Goal: Information Seeking & Learning: Learn about a topic

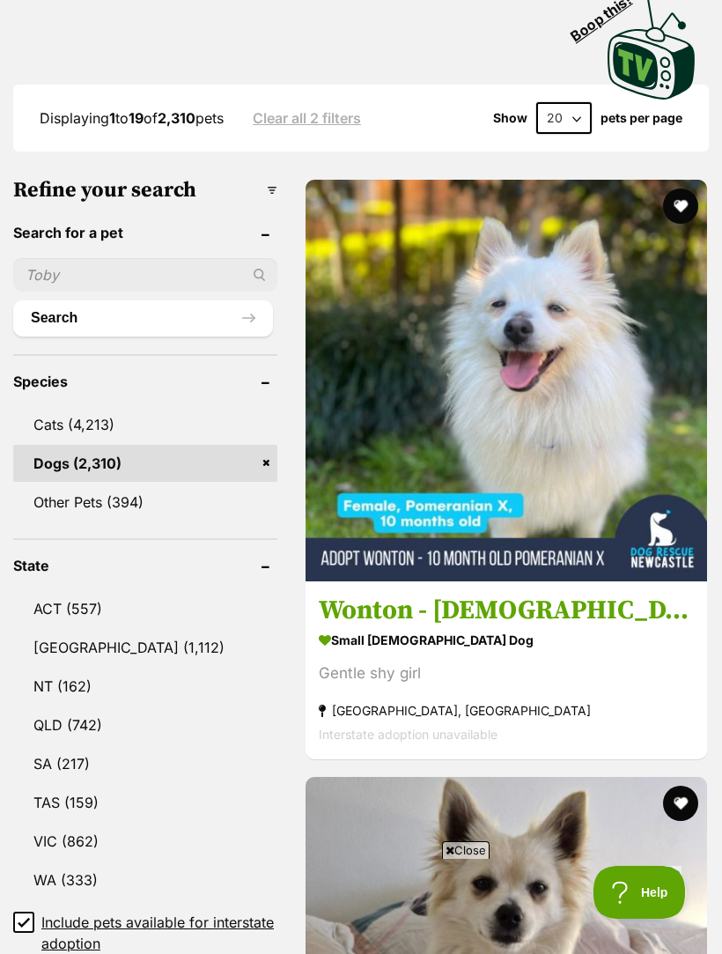
click at [430, 663] on div "Gentle shy girl" at bounding box center [506, 675] width 375 height 24
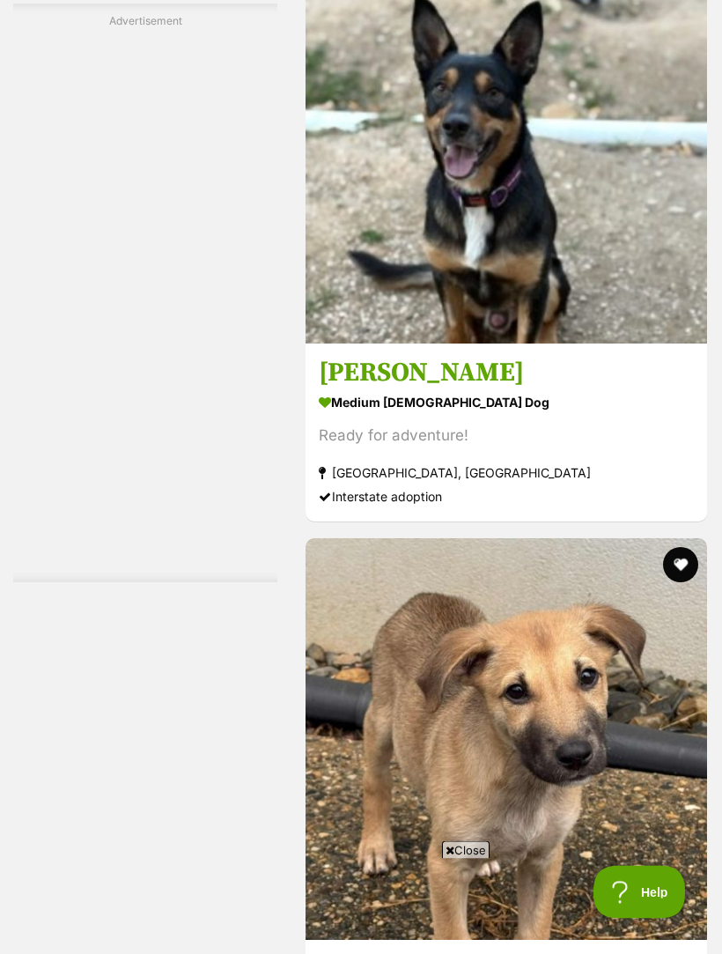
scroll to position [5393, 0]
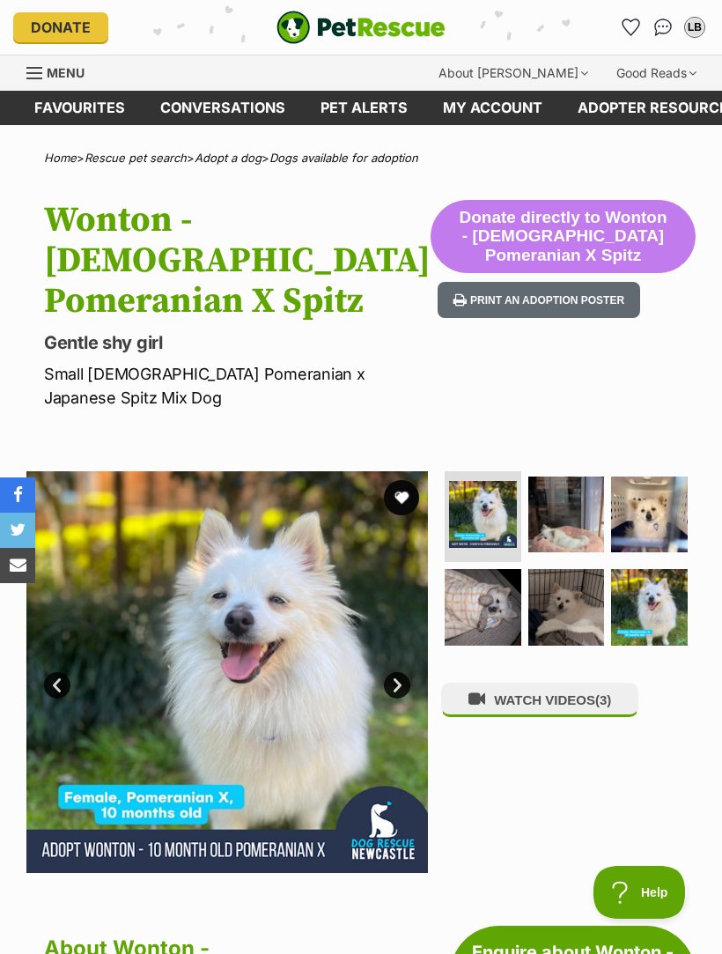
click at [581, 549] on img at bounding box center [567, 515] width 77 height 77
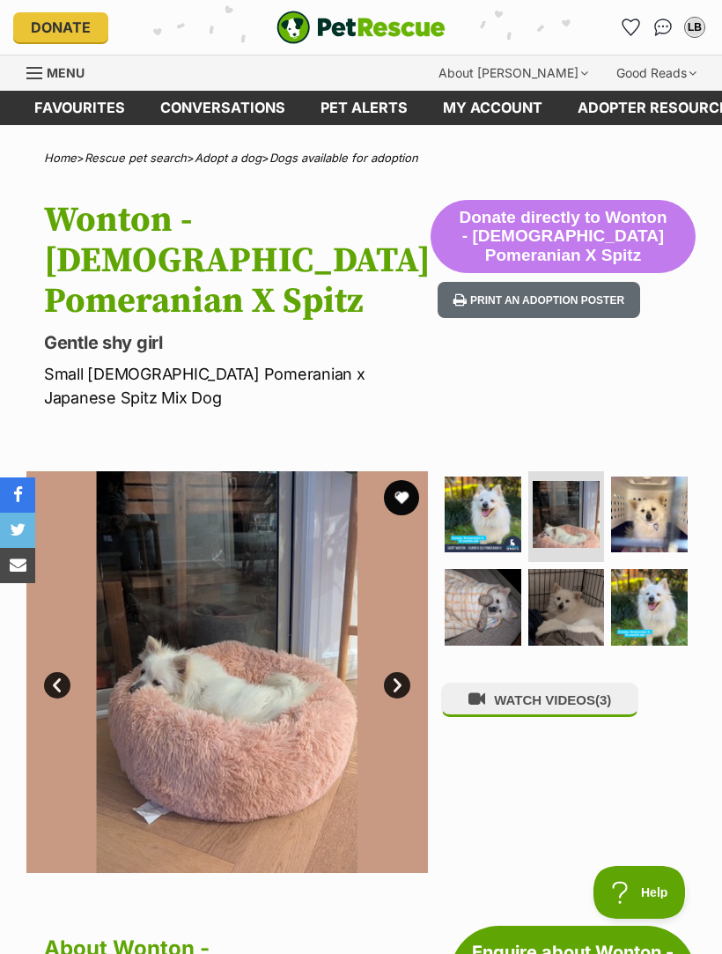
click at [670, 542] on img at bounding box center [649, 515] width 77 height 77
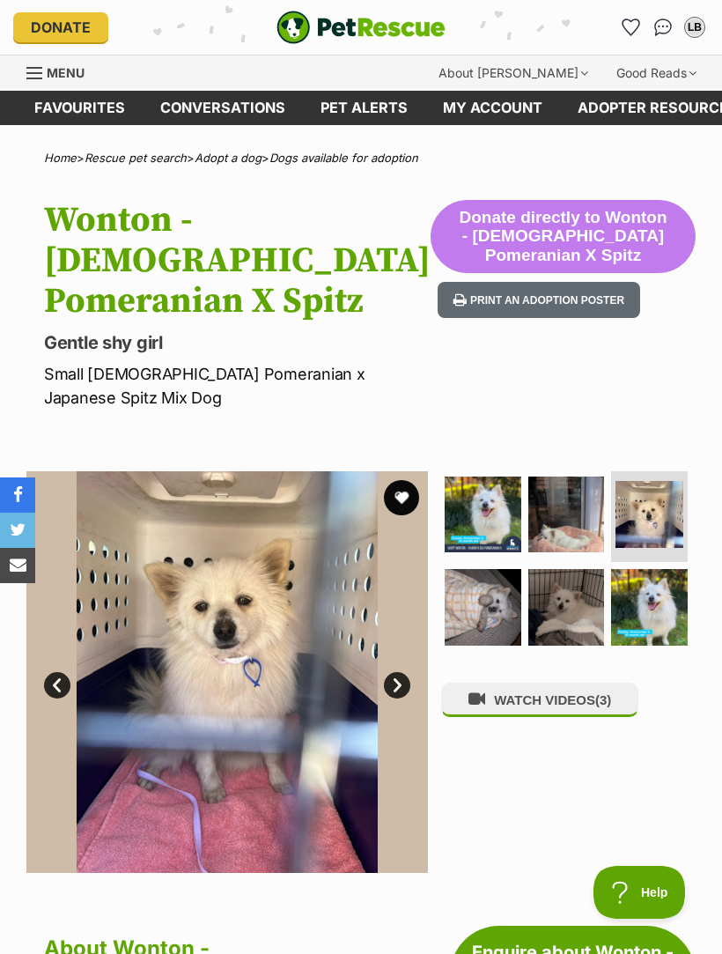
click at [488, 626] on img at bounding box center [483, 607] width 77 height 77
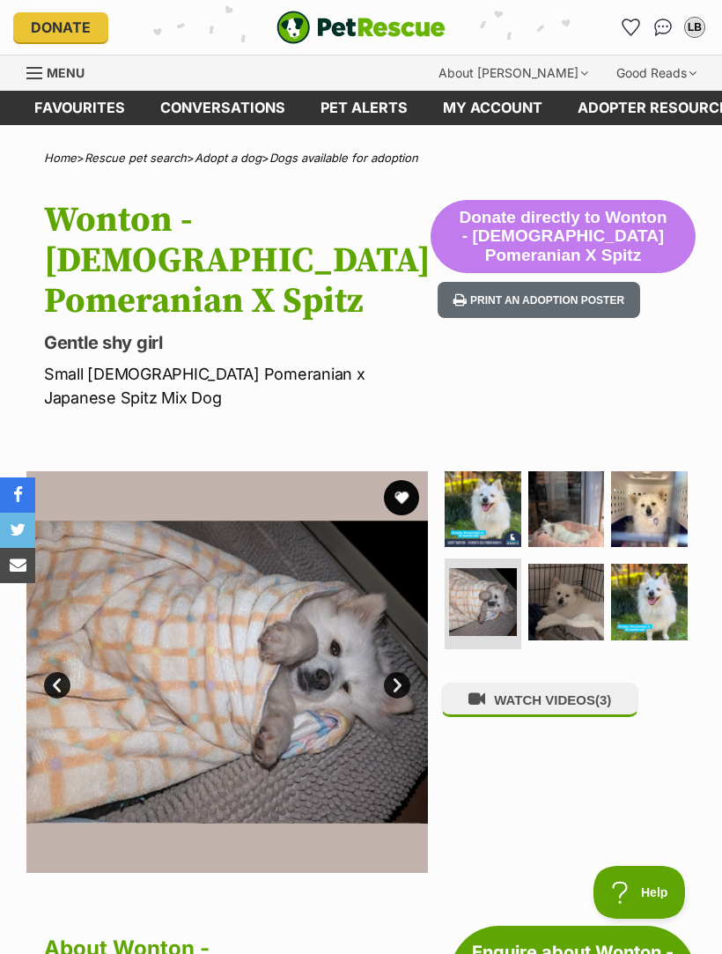
click at [581, 631] on img at bounding box center [567, 602] width 77 height 77
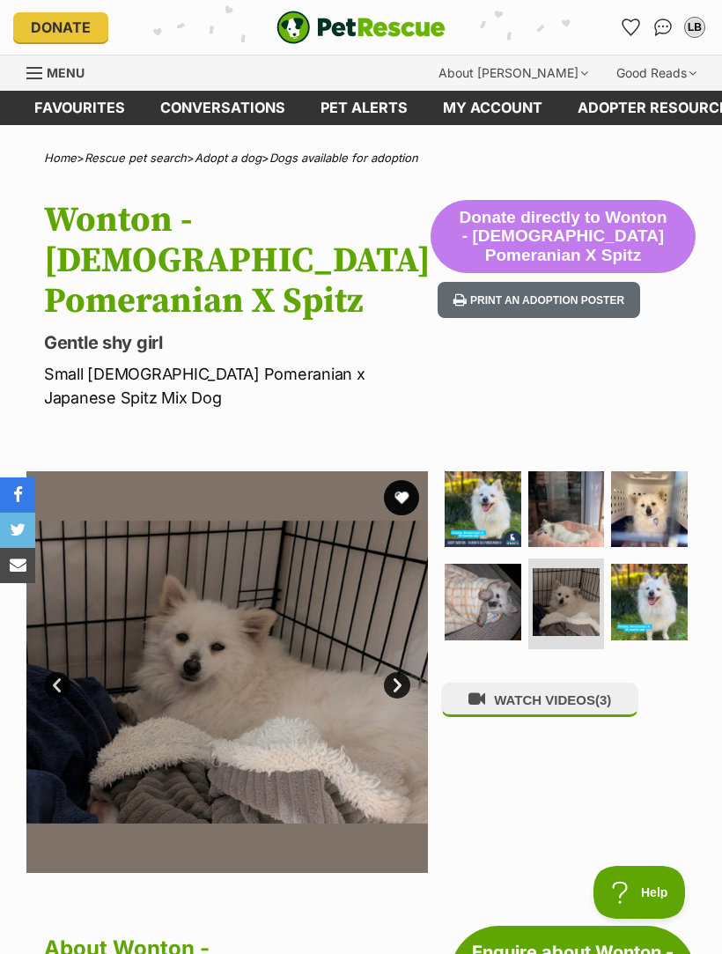
click at [657, 641] on img at bounding box center [649, 602] width 77 height 77
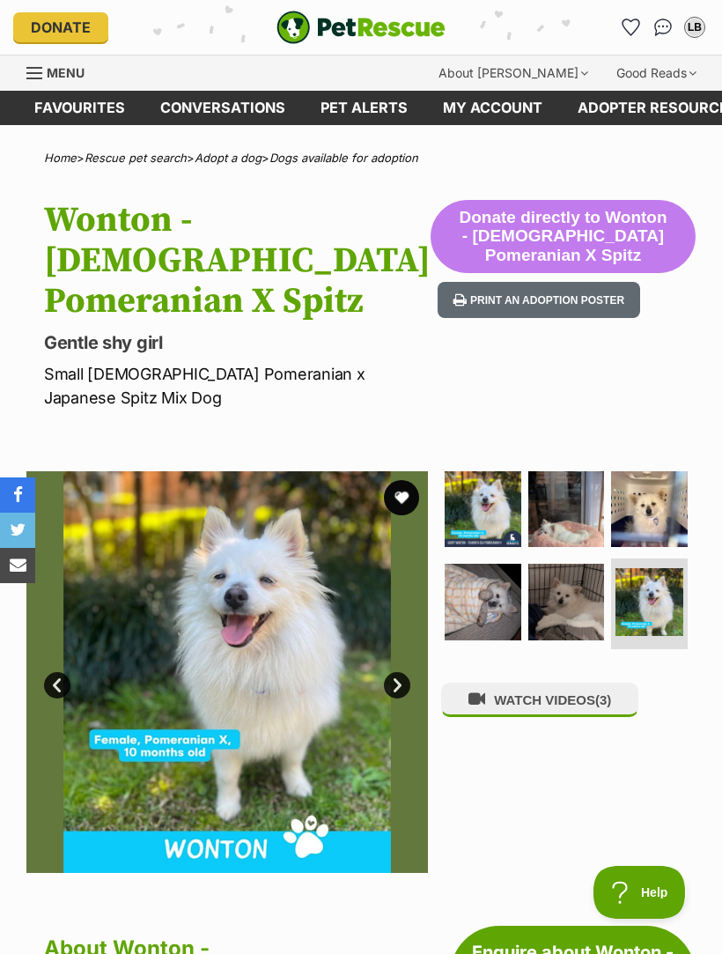
click at [582, 717] on button "WATCH VIDEOS (3)" at bounding box center [539, 700] width 197 height 34
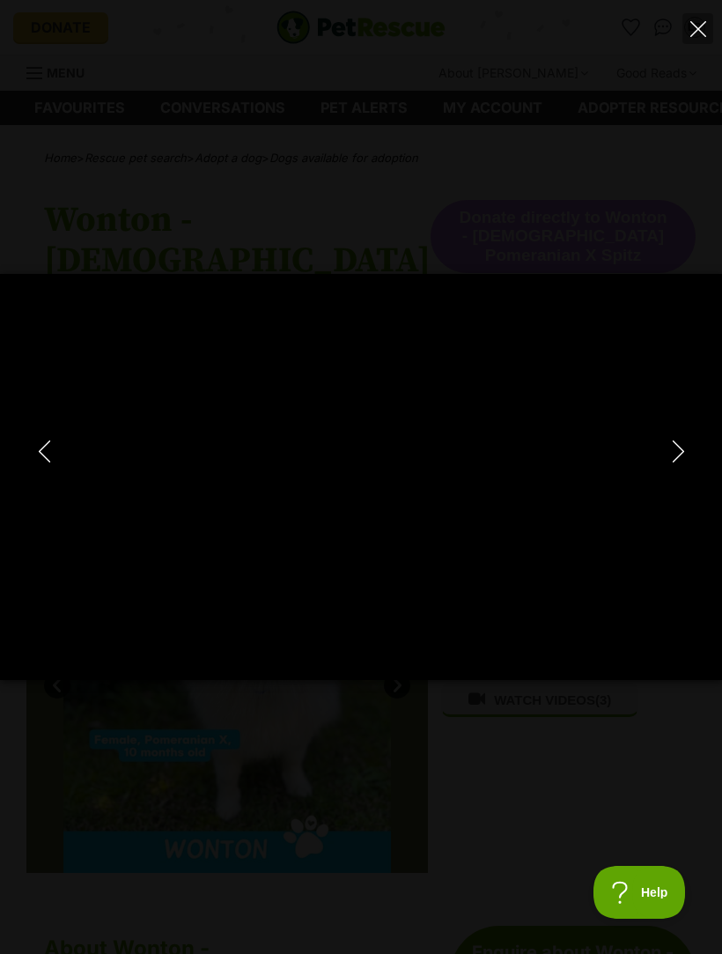
type input "100"
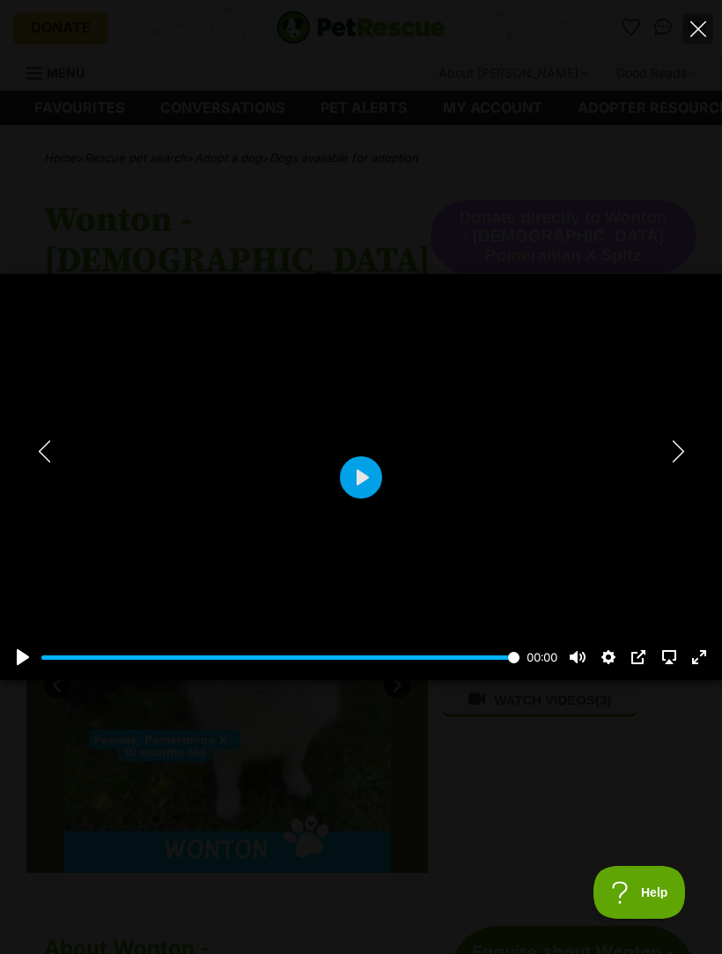
click at [688, 448] on icon "Next" at bounding box center [679, 452] width 22 height 22
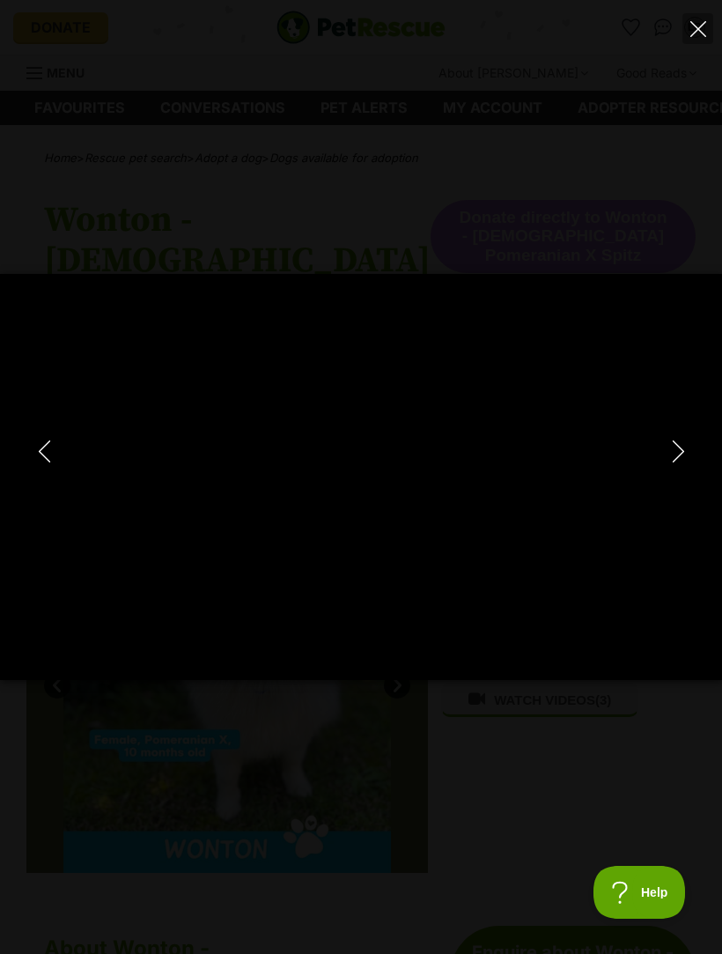
type input "100"
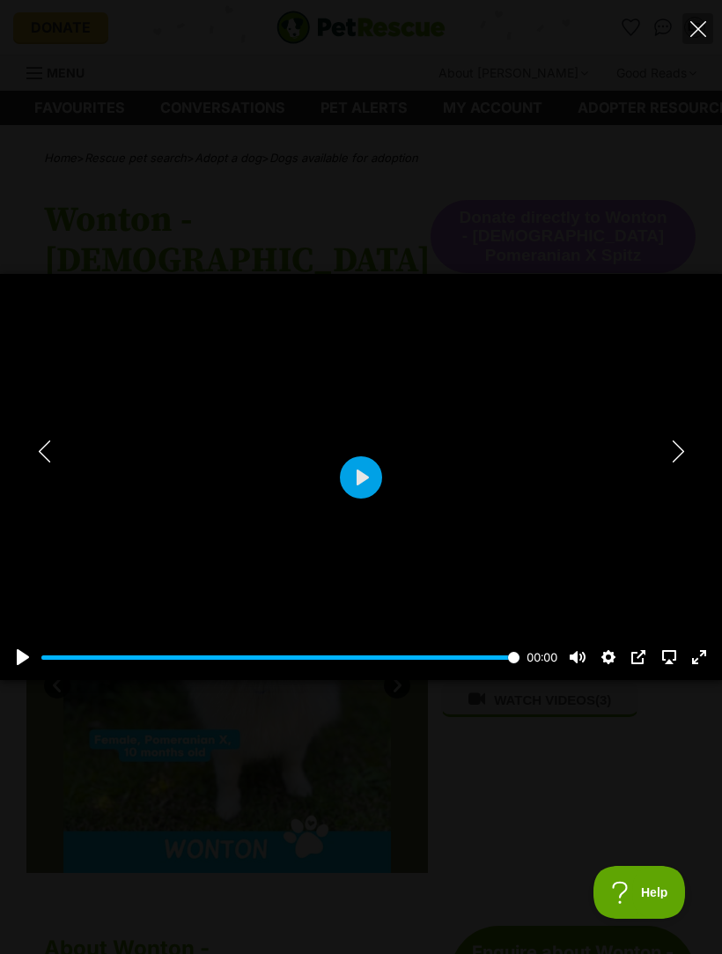
click at [684, 450] on icon "Next" at bounding box center [679, 452] width 22 height 22
click at [378, 478] on button "Play" at bounding box center [361, 477] width 42 height 42
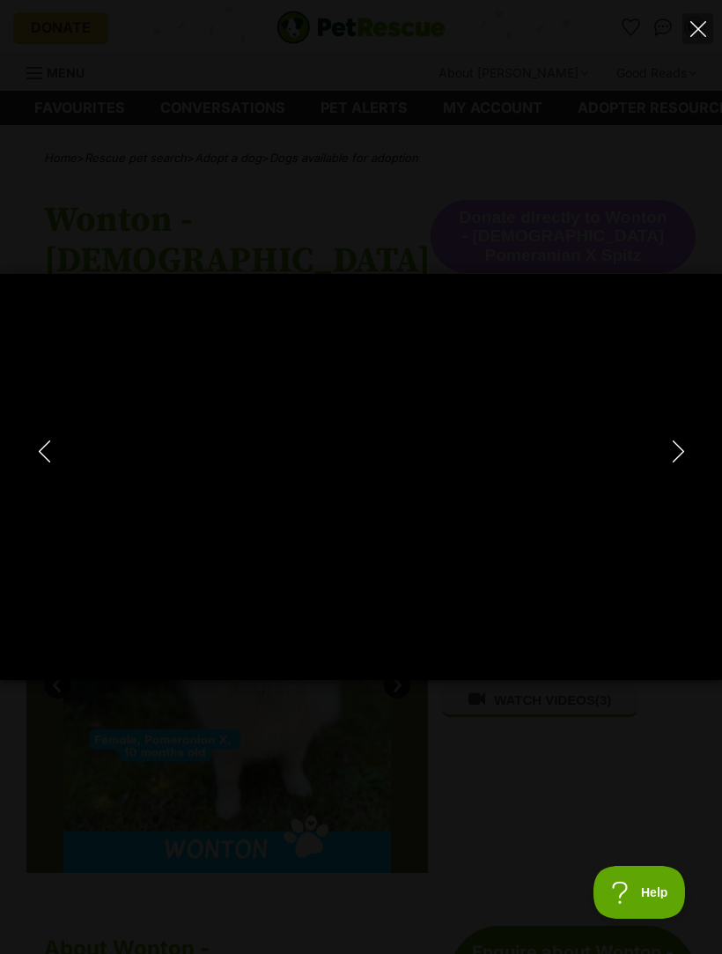
type input "100"
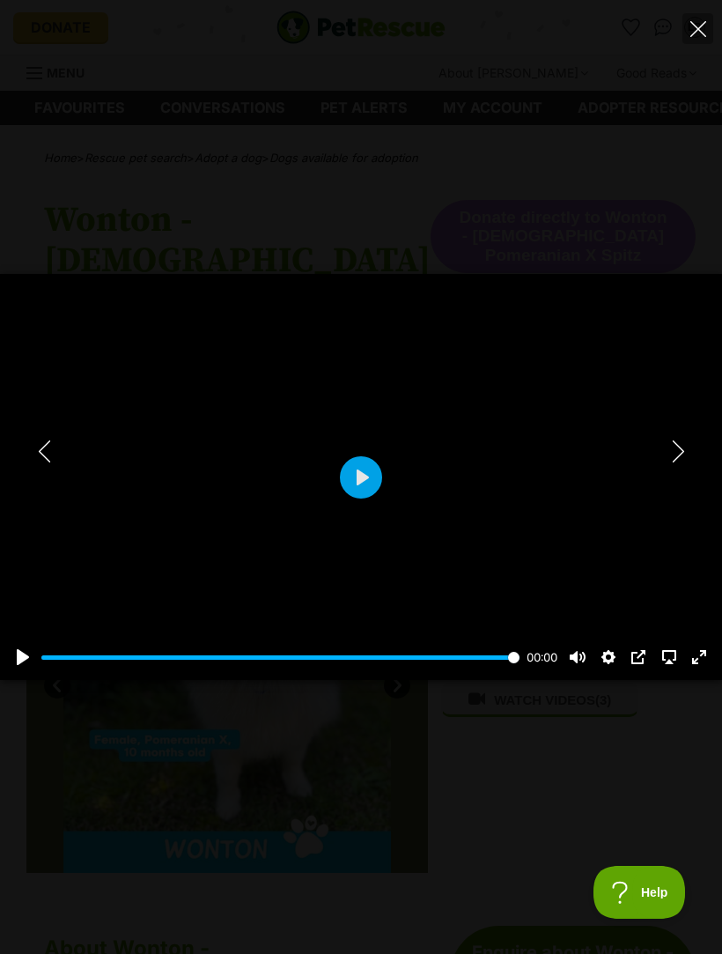
click at [690, 457] on button "Next" at bounding box center [678, 451] width 35 height 44
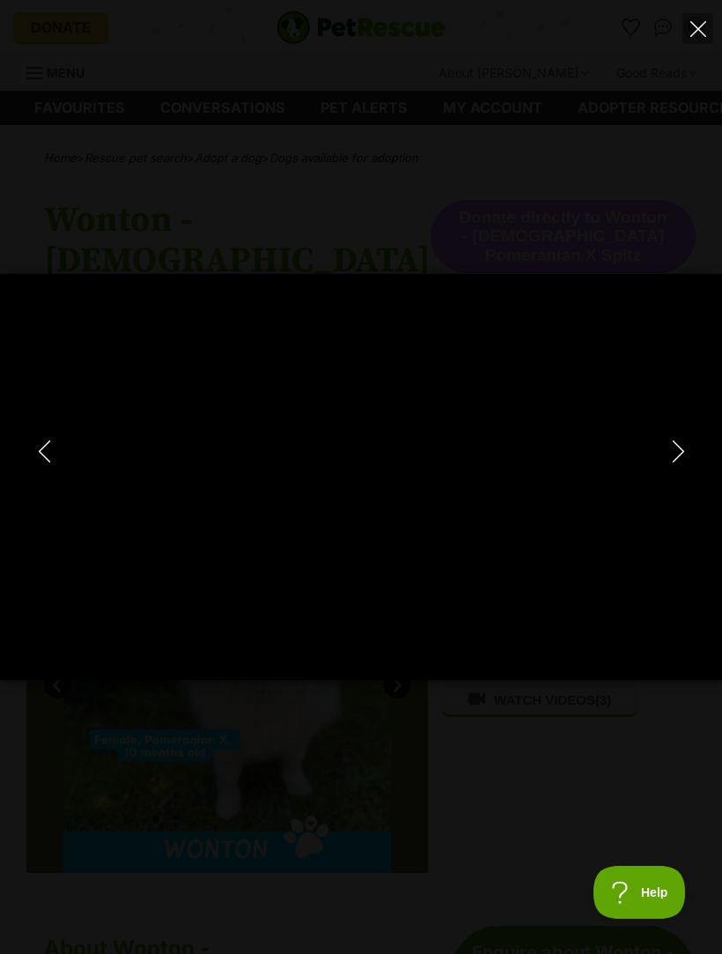
click at [694, 460] on button "Next" at bounding box center [678, 451] width 35 height 44
type input "61.83"
click at [694, 450] on button "Next" at bounding box center [678, 451] width 35 height 44
type input "31.23"
type input "100"
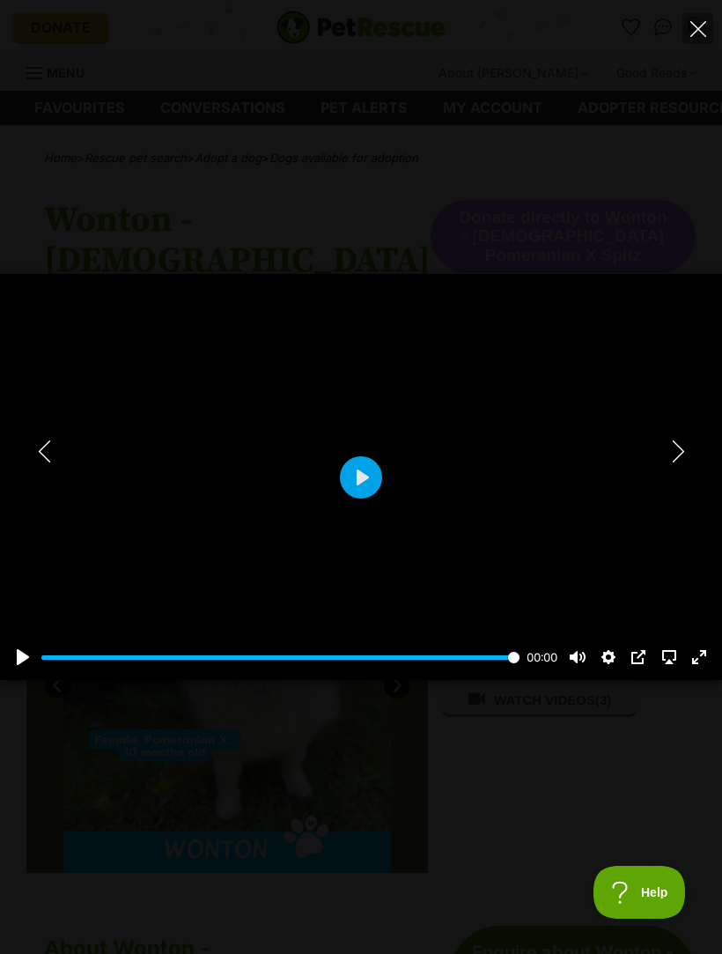
click at [699, 62] on div "Pause Play % buffered 00:00 00:00 Unmute Mute Disable captions Enable captions …" at bounding box center [361, 477] width 722 height 954
click at [712, 28] on button "Close" at bounding box center [698, 28] width 31 height 31
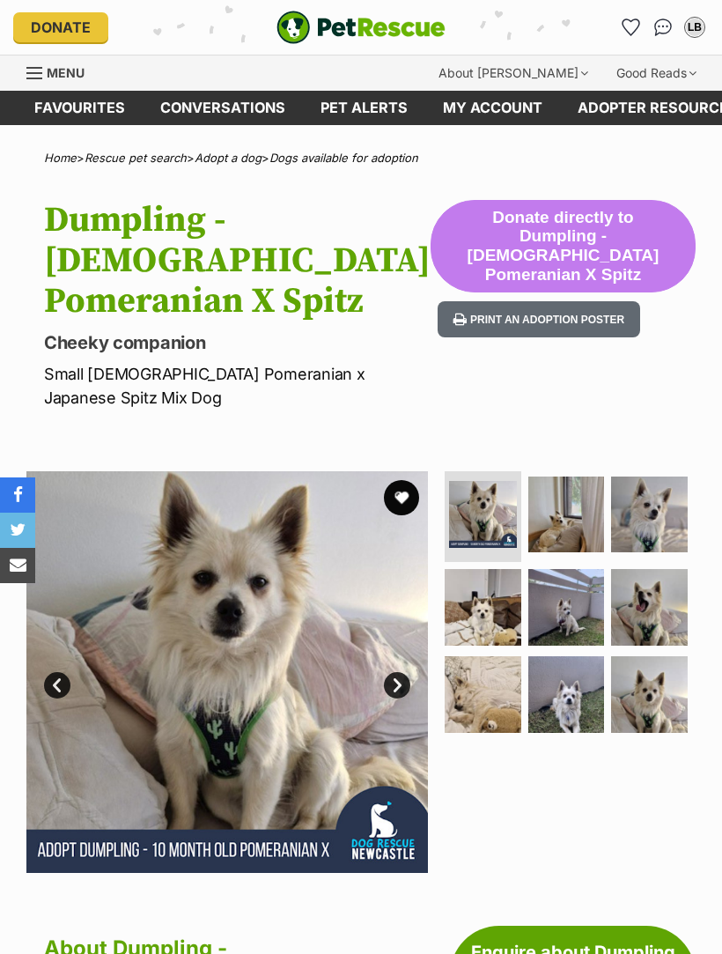
click at [670, 493] on section "Available 1 of 9 images 1 of 9 images 1 of 9 images 1 of 9 images 1 of 9 images…" at bounding box center [361, 659] width 722 height 428
click at [584, 548] on img at bounding box center [567, 515] width 77 height 77
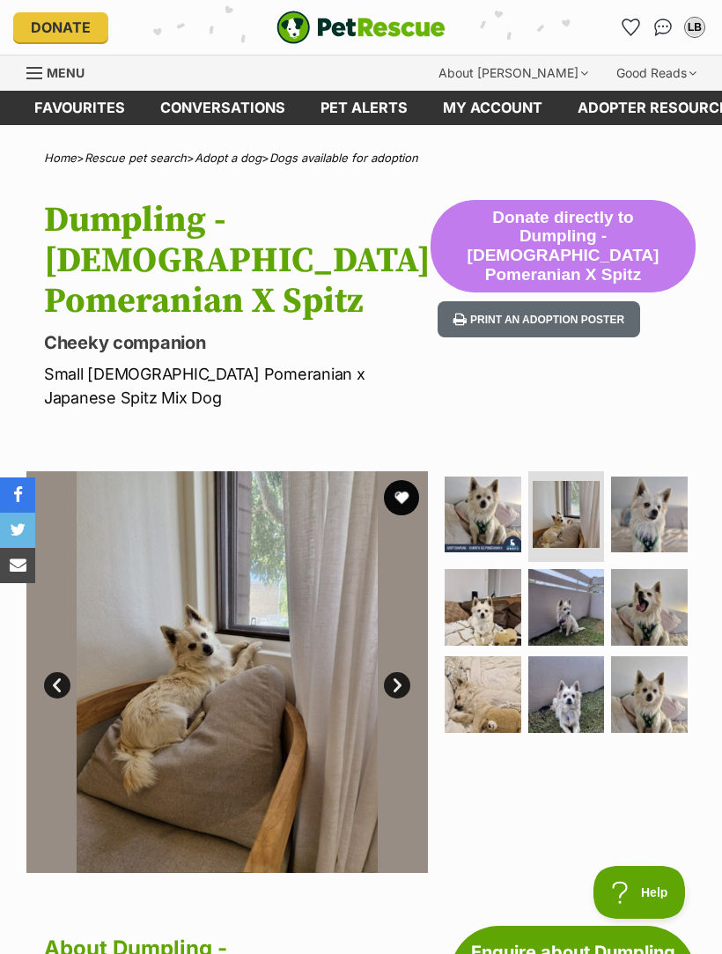
click at [663, 544] on img at bounding box center [649, 515] width 77 height 77
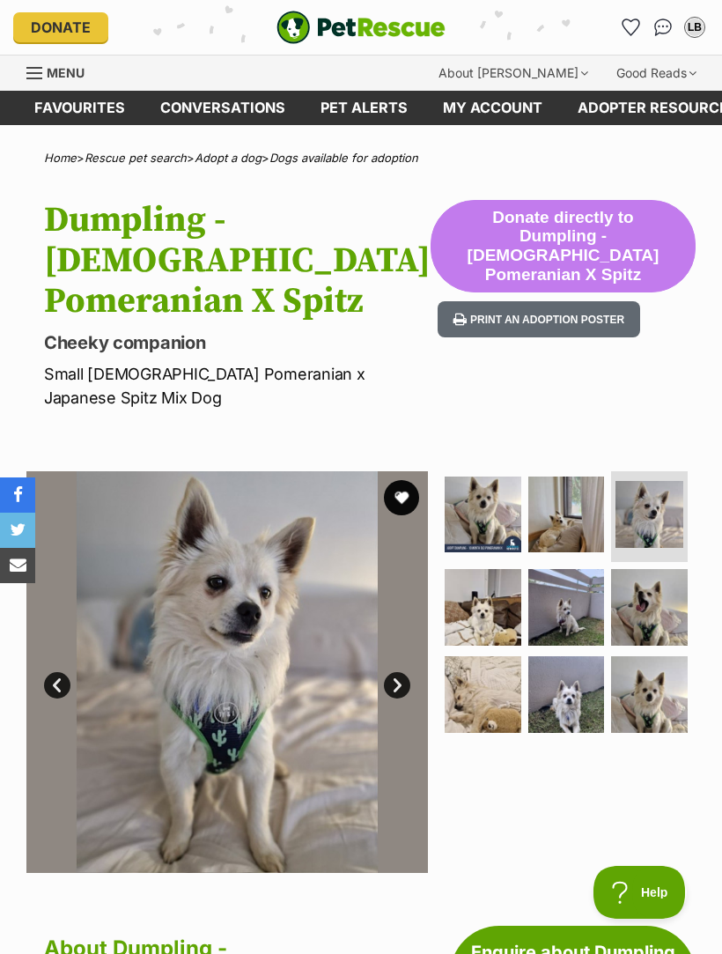
click at [493, 641] on img at bounding box center [483, 607] width 77 height 77
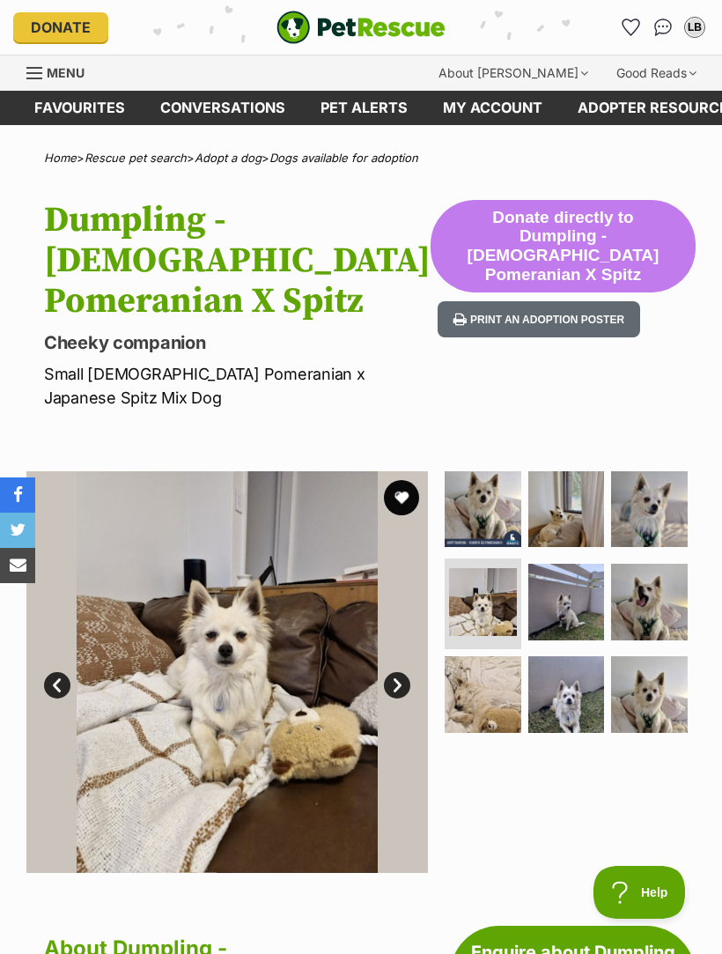
click at [604, 620] on img at bounding box center [567, 602] width 77 height 77
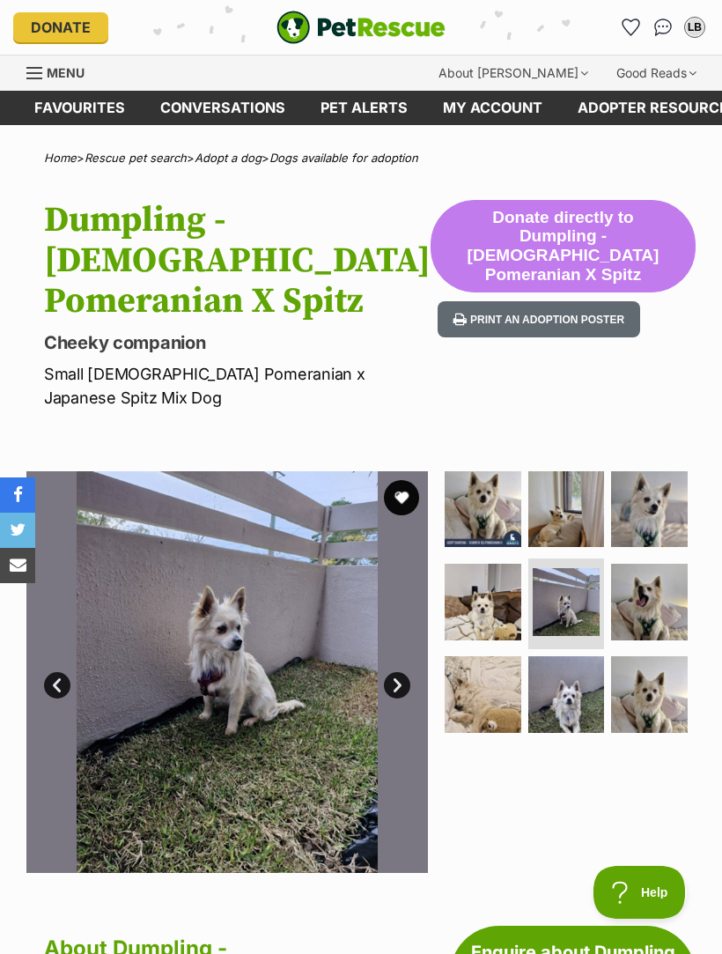
click at [674, 625] on img at bounding box center [649, 602] width 77 height 77
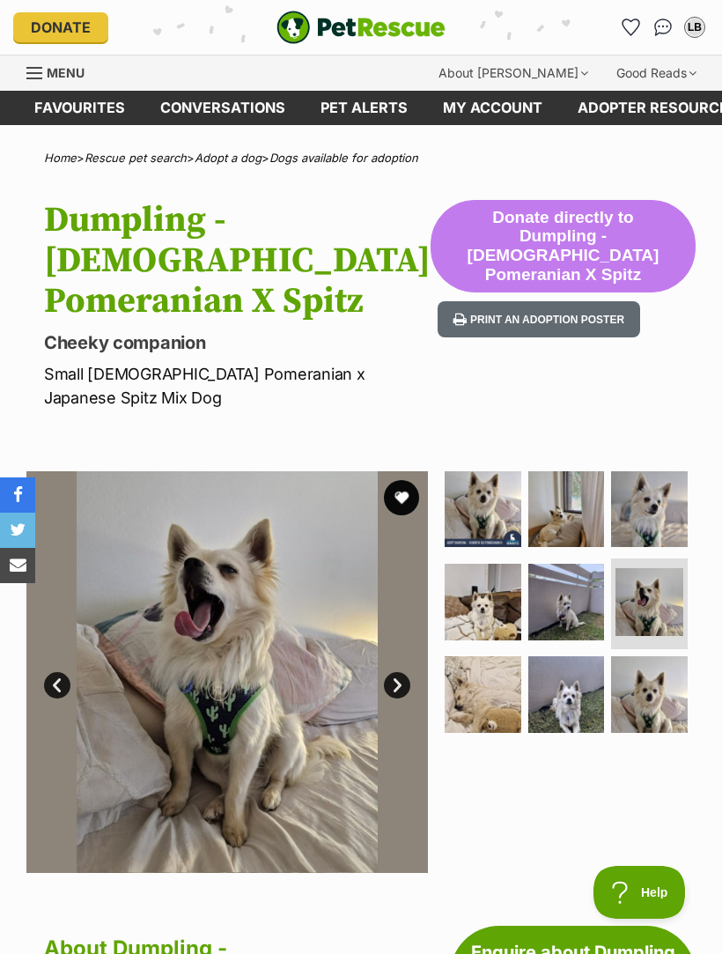
click at [486, 722] on img at bounding box center [483, 694] width 77 height 77
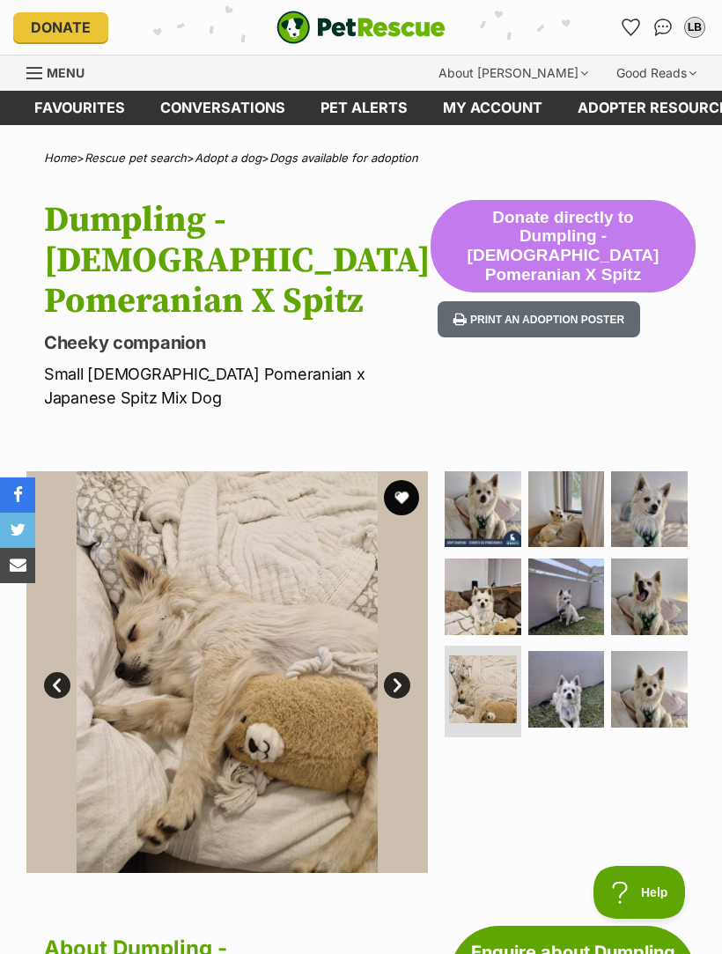
click at [587, 721] on img at bounding box center [567, 689] width 77 height 77
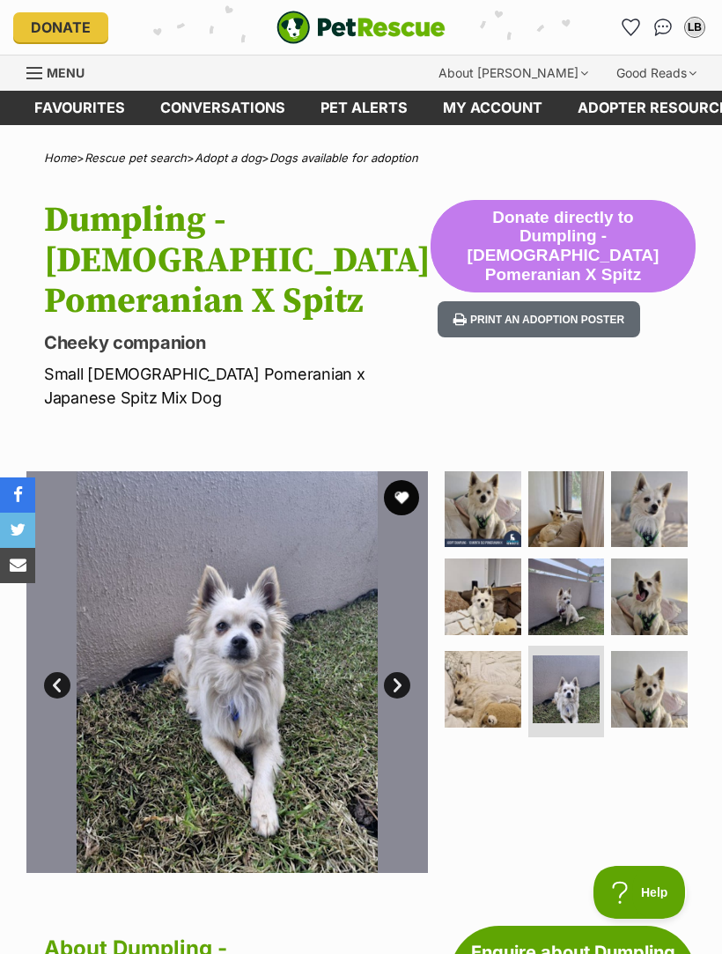
click at [672, 702] on img at bounding box center [649, 689] width 77 height 77
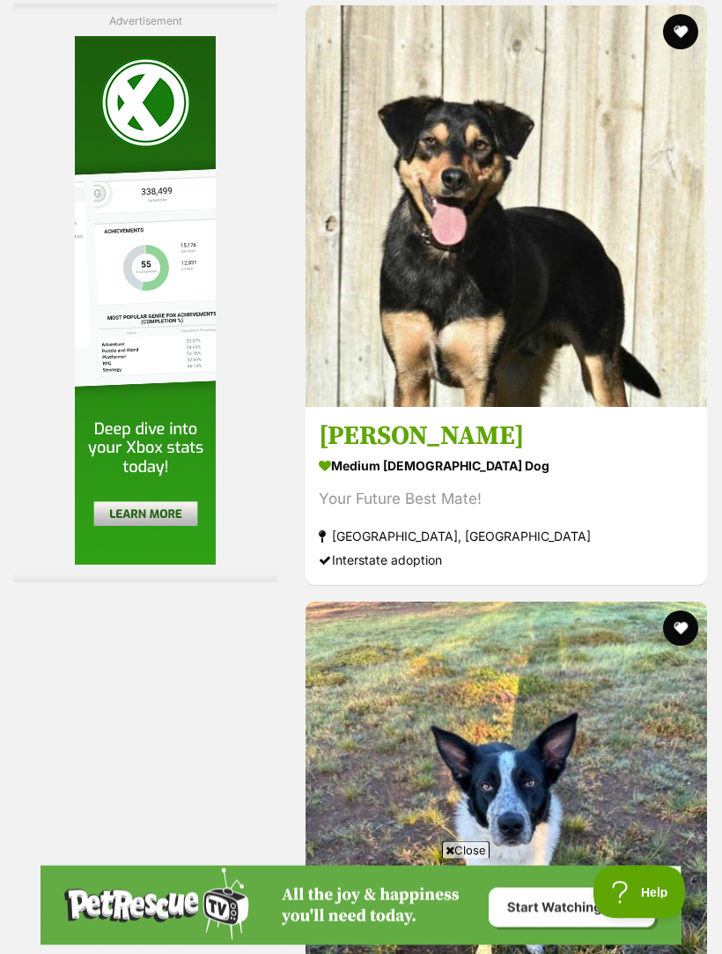
scroll to position [5232, 0]
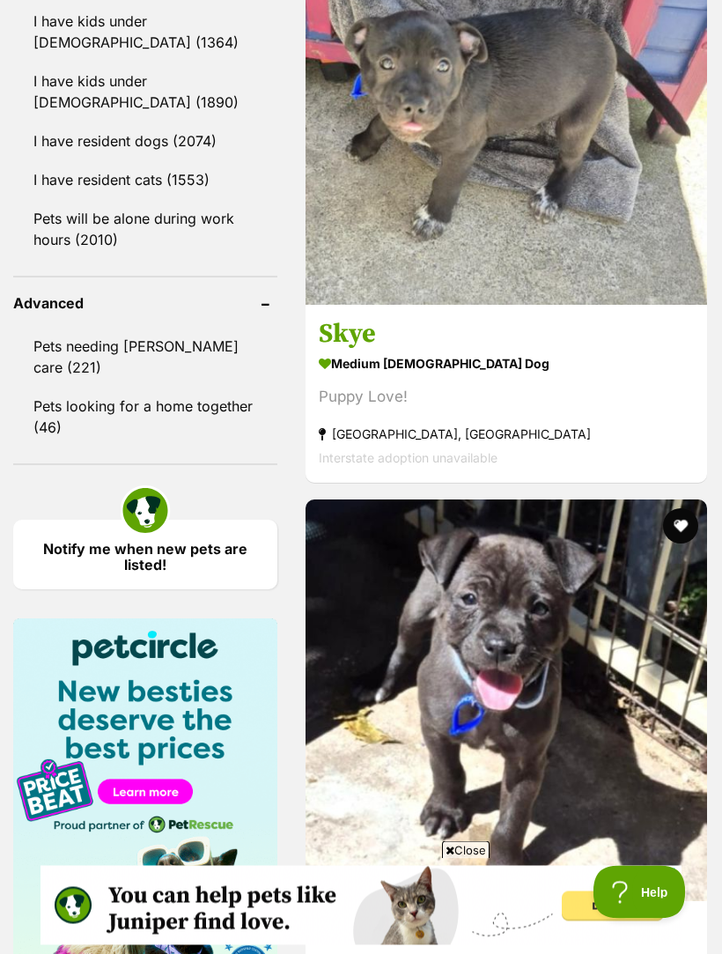
scroll to position [2260, 0]
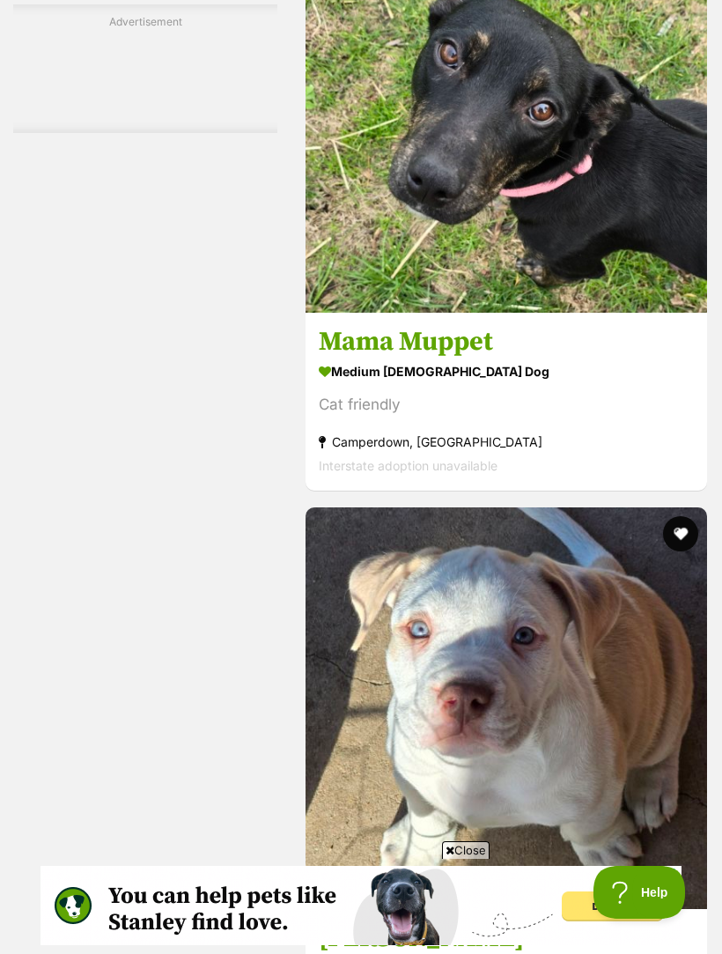
scroll to position [5547, 0]
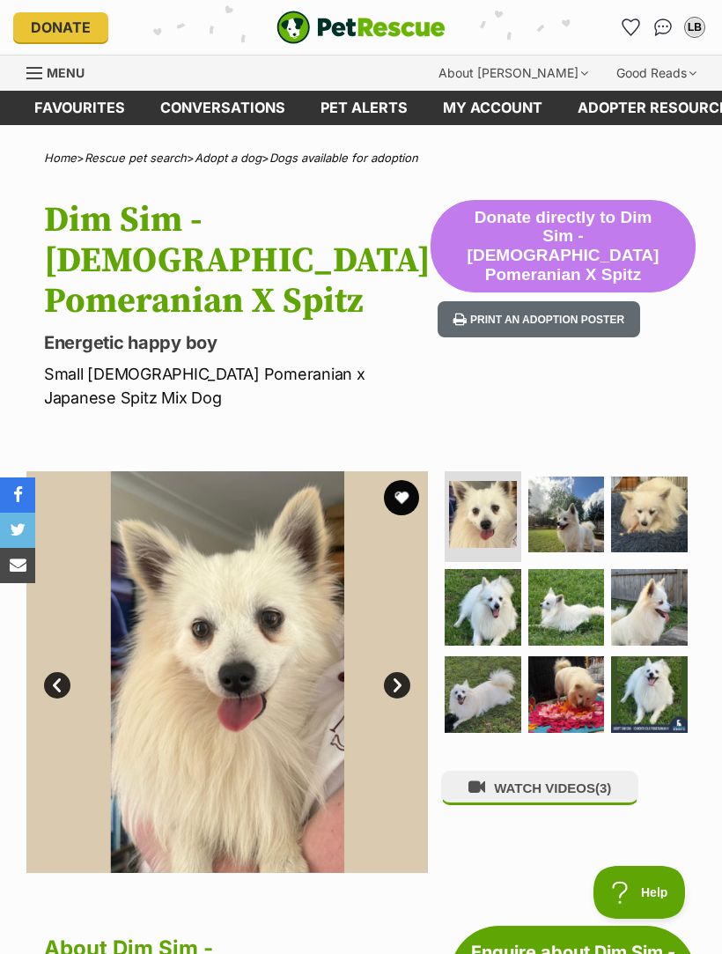
click at [589, 550] on img at bounding box center [567, 515] width 77 height 77
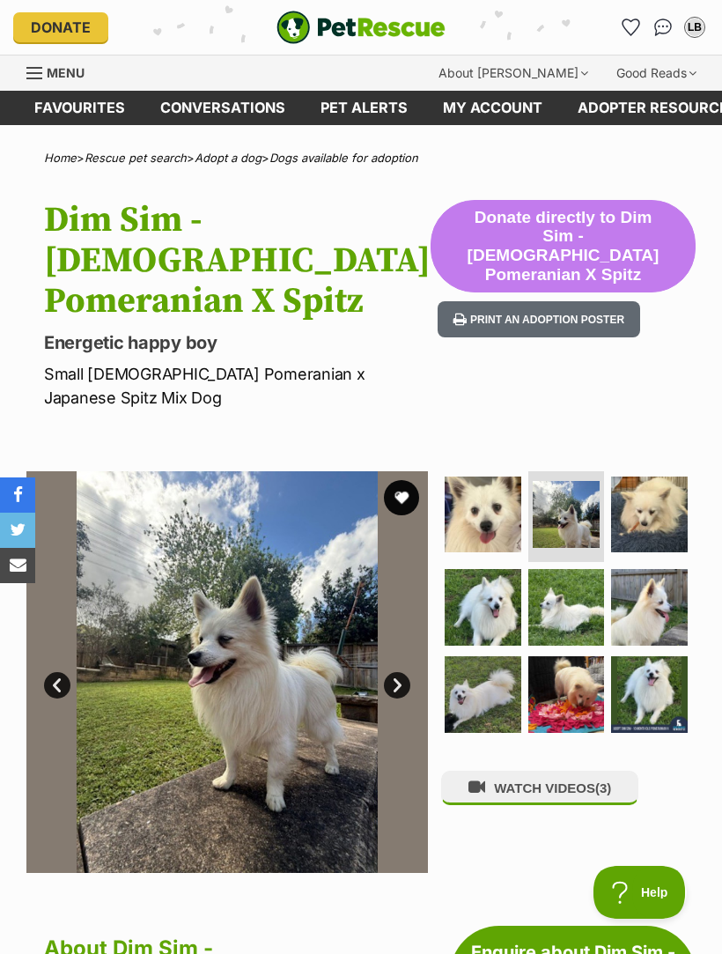
click at [675, 553] on img at bounding box center [649, 515] width 77 height 77
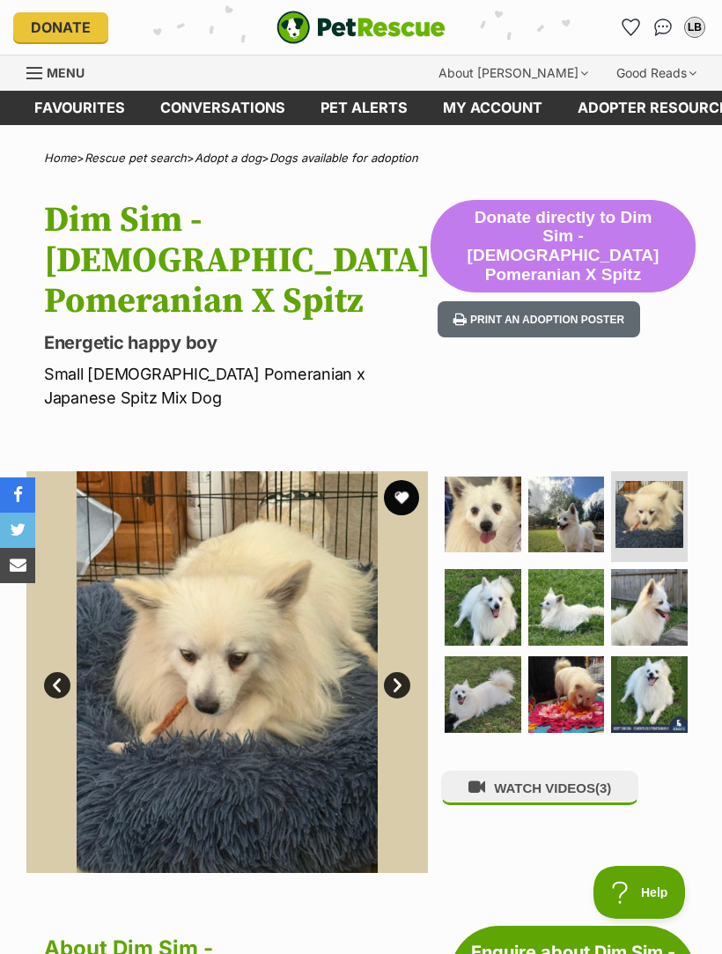
click at [493, 644] on img at bounding box center [483, 607] width 77 height 77
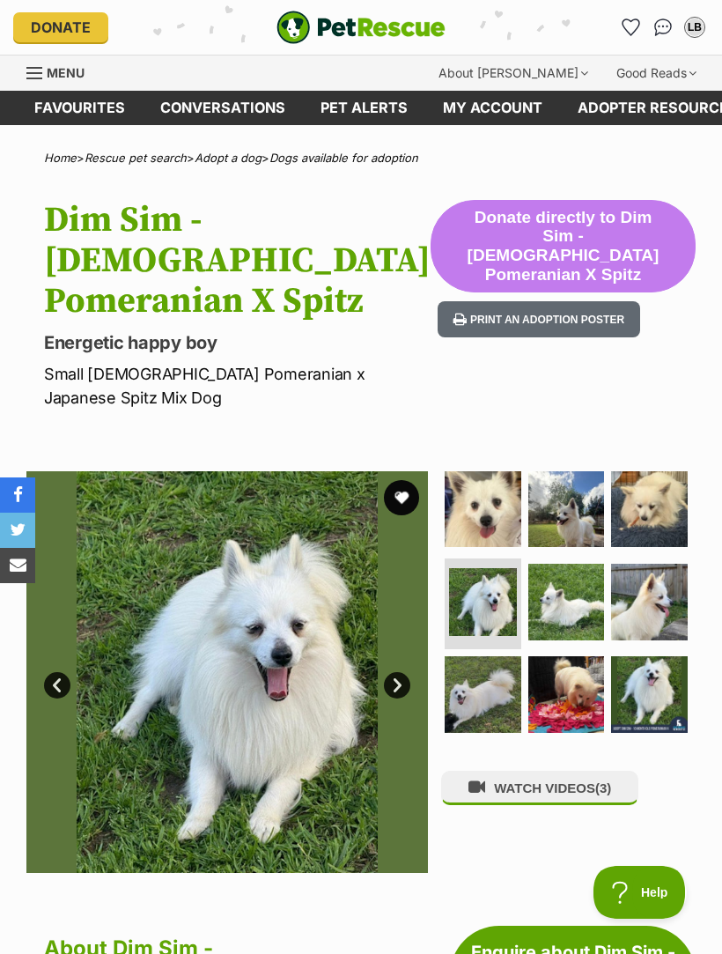
click at [585, 638] on img at bounding box center [567, 602] width 77 height 77
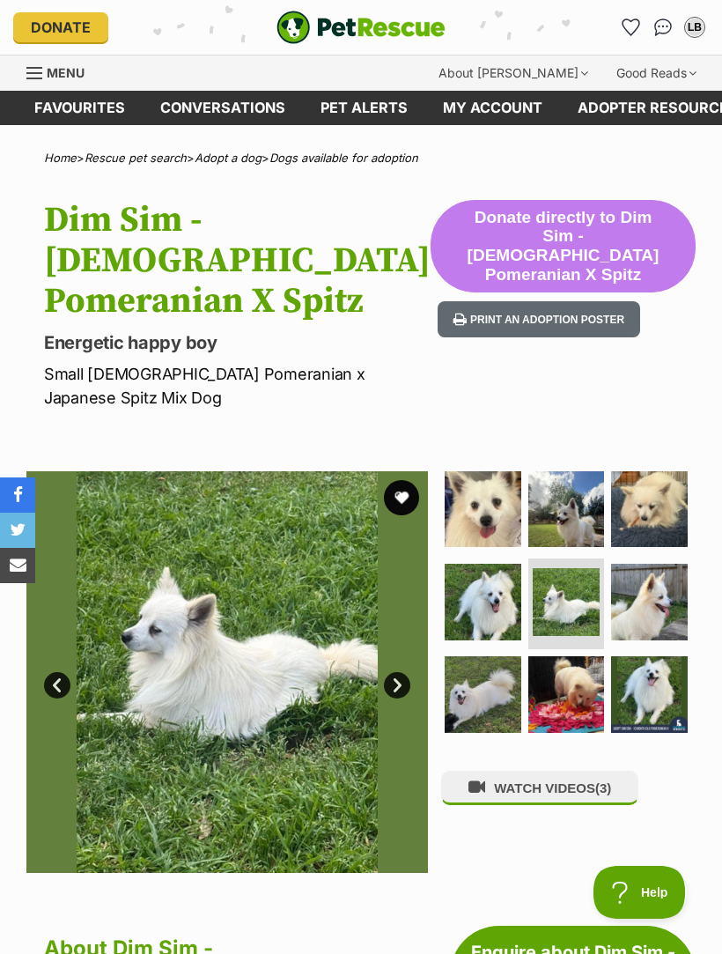
click at [660, 636] on img at bounding box center [649, 602] width 77 height 77
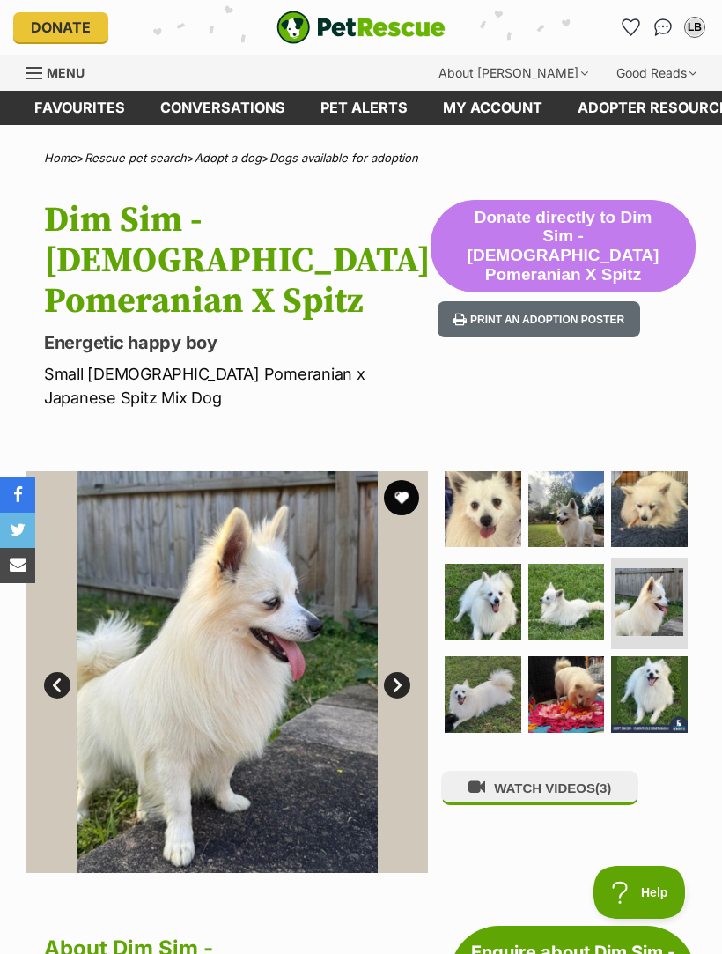
click at [604, 796] on span "(3)" at bounding box center [604, 788] width 16 height 15
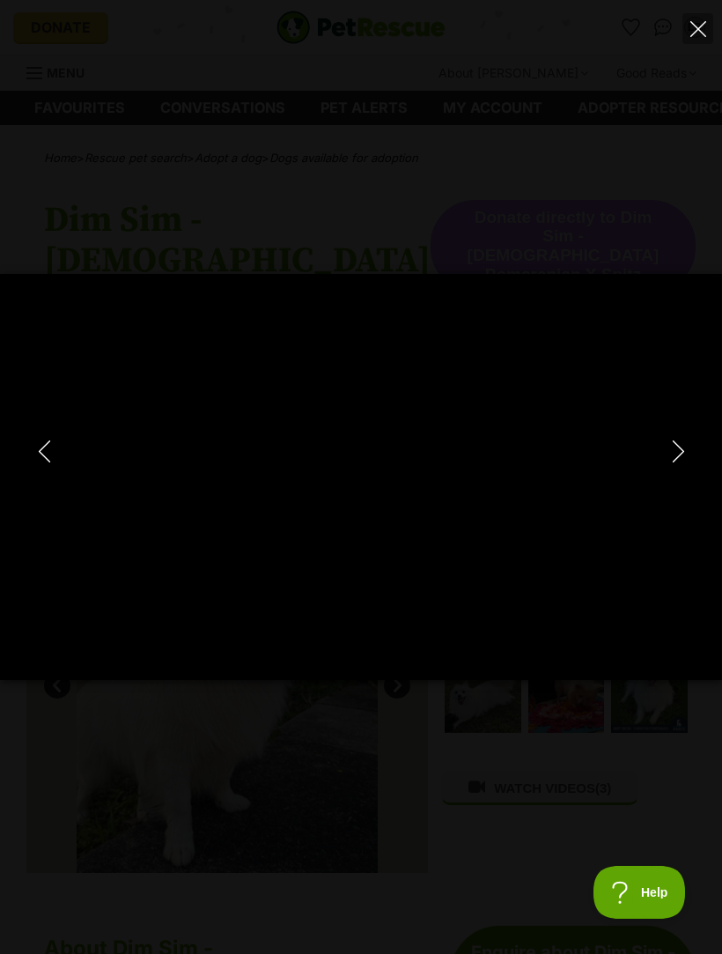
type input "100"
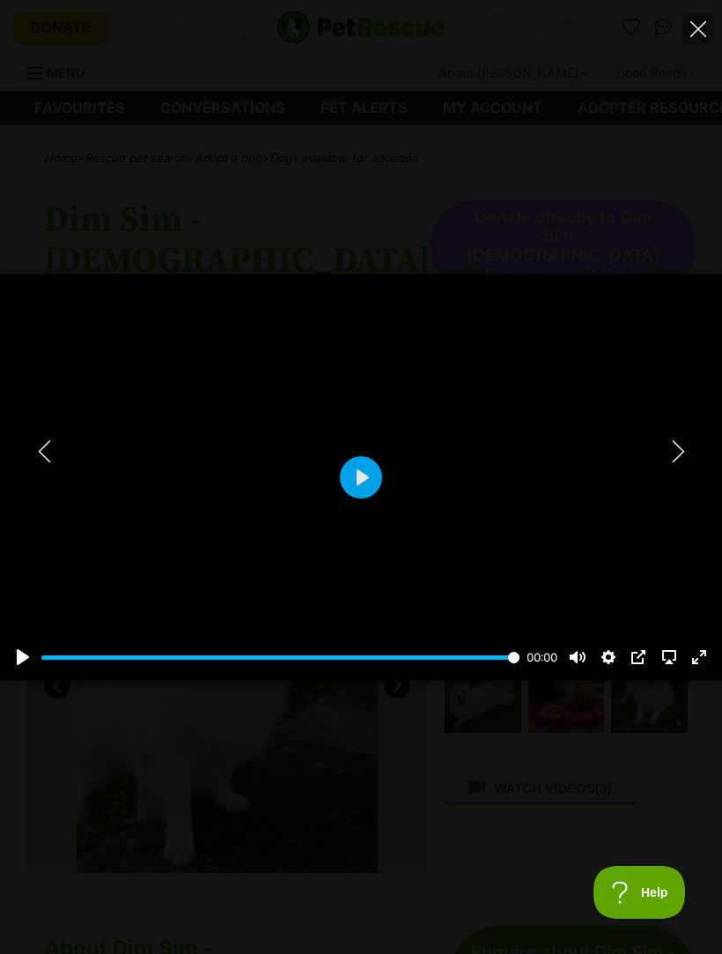
click at [686, 456] on icon "Next" at bounding box center [679, 452] width 22 height 22
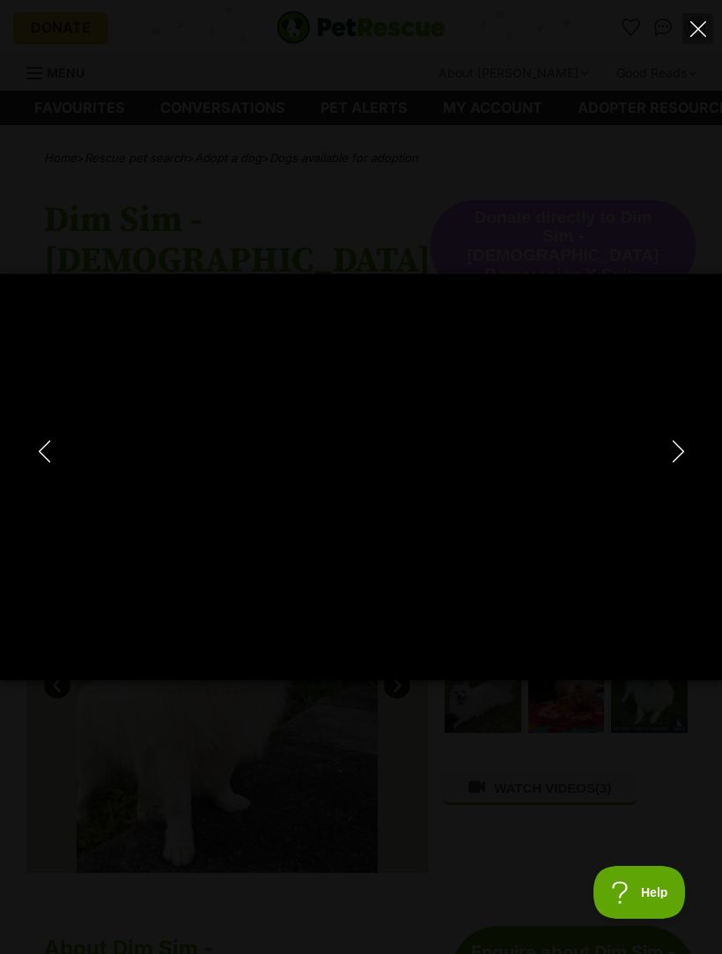
type input "100"
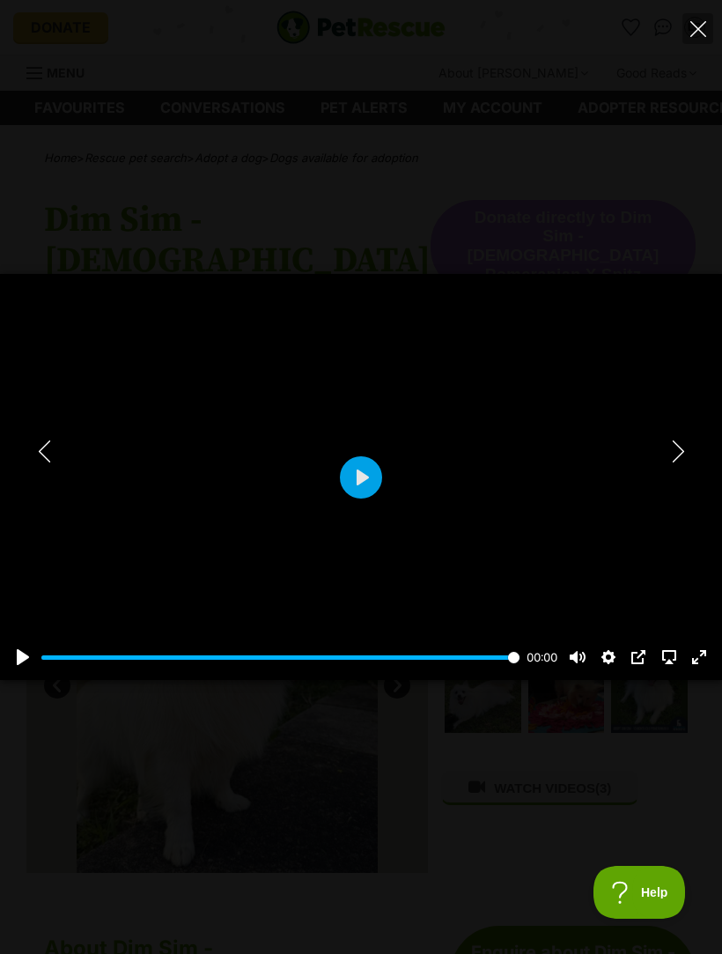
click at [685, 449] on icon "Next" at bounding box center [679, 452] width 22 height 22
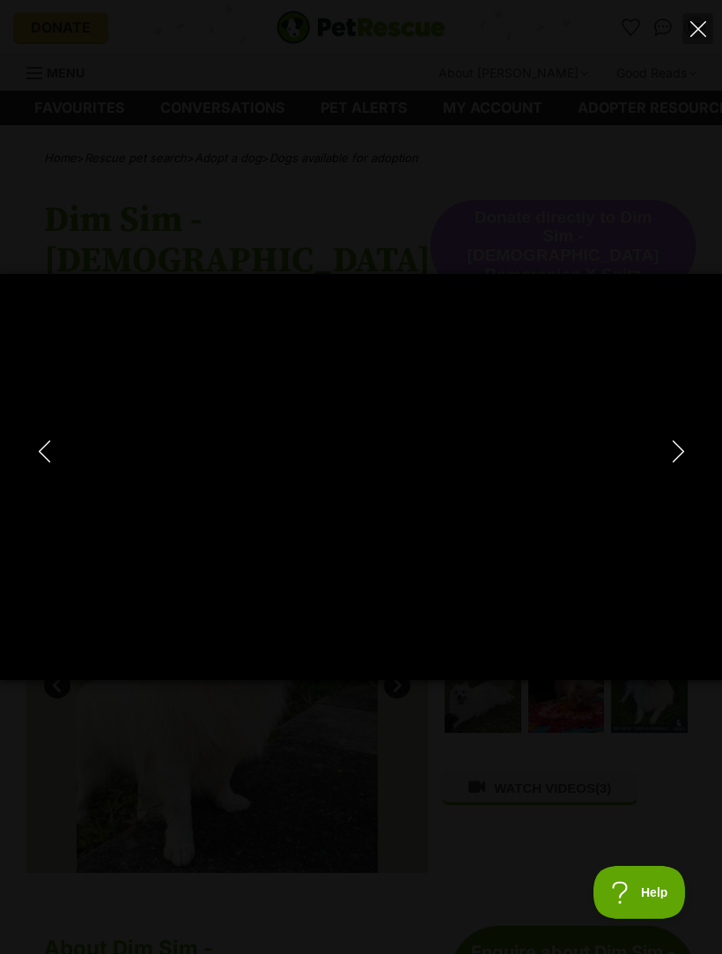
type input "100"
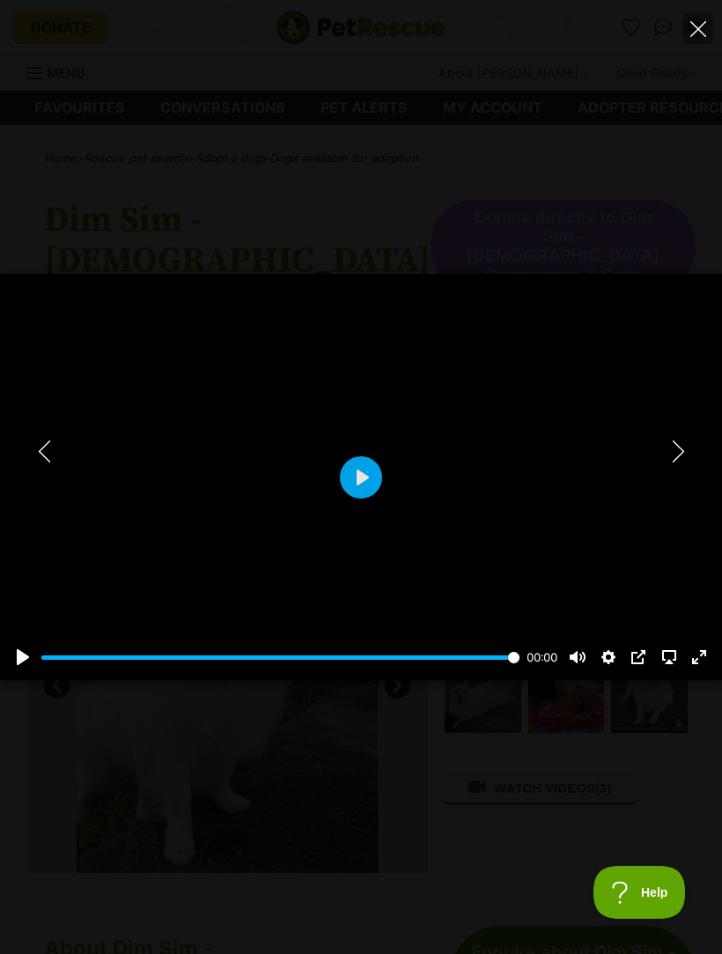
click at [697, 446] on div at bounding box center [361, 477] width 722 height 406
click at [675, 455] on icon "Next" at bounding box center [679, 452] width 22 height 22
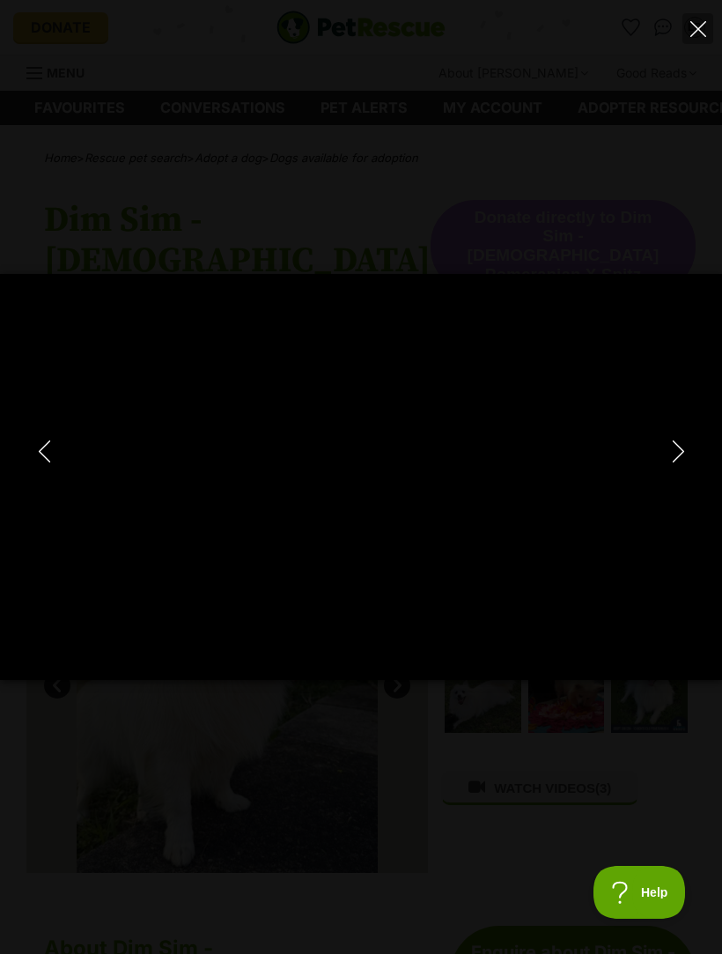
click at [700, 30] on icon "Close" at bounding box center [699, 29] width 16 height 16
type input "25.72"
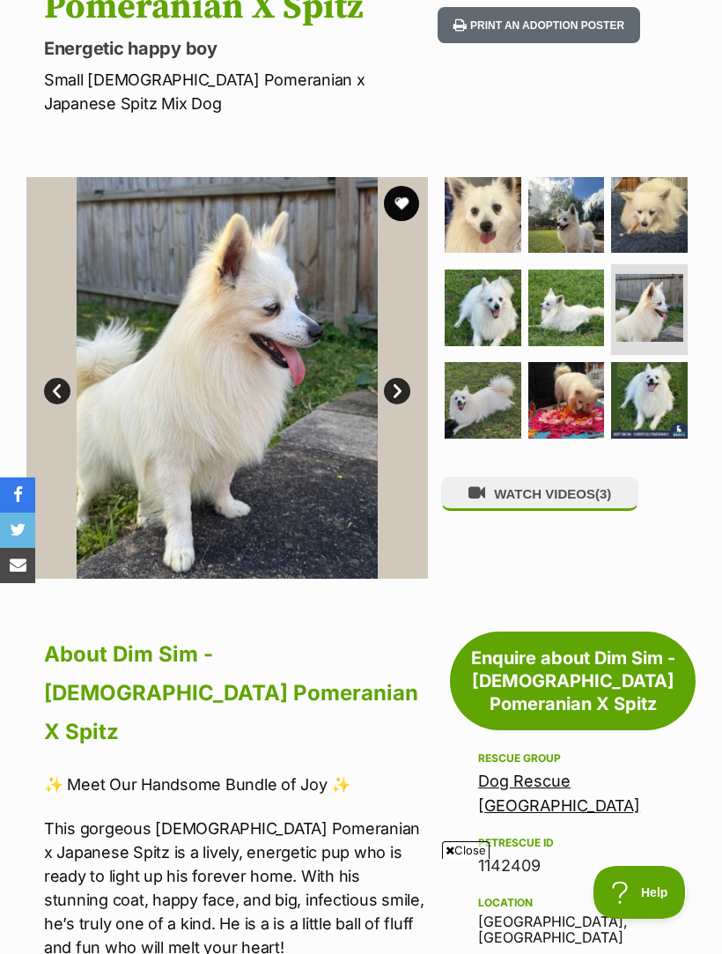
scroll to position [292, 0]
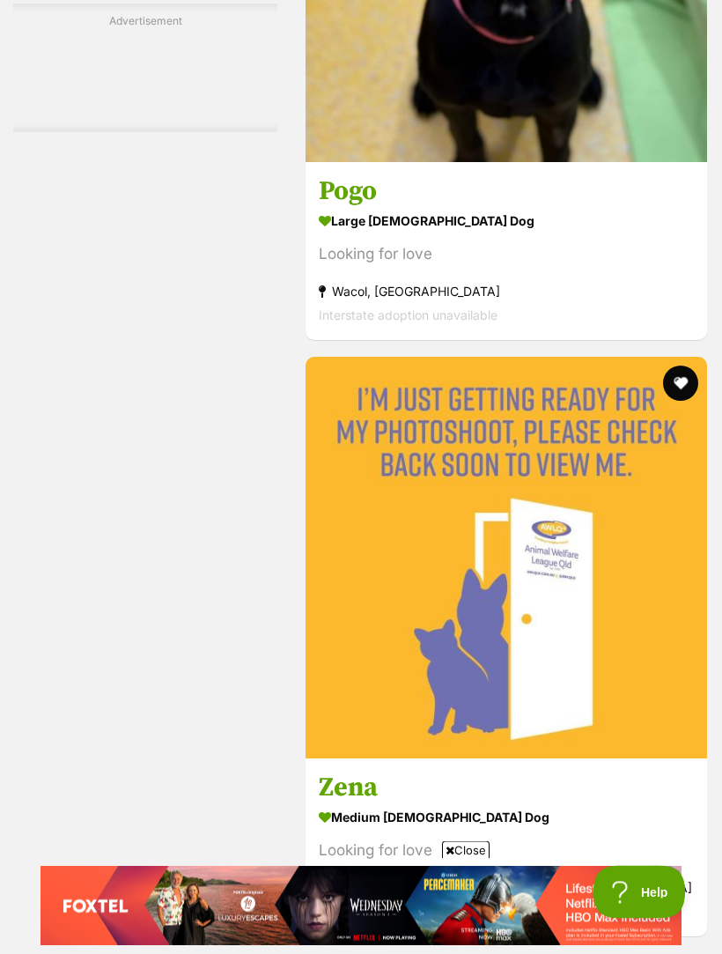
scroll to position [5481, 0]
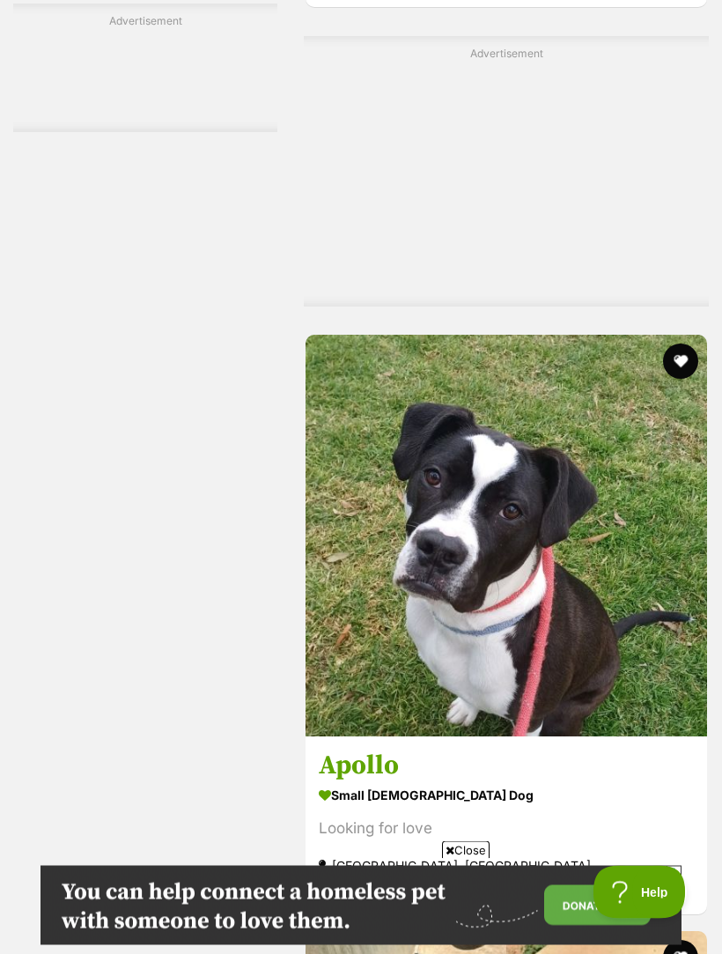
scroll to position [4307, 0]
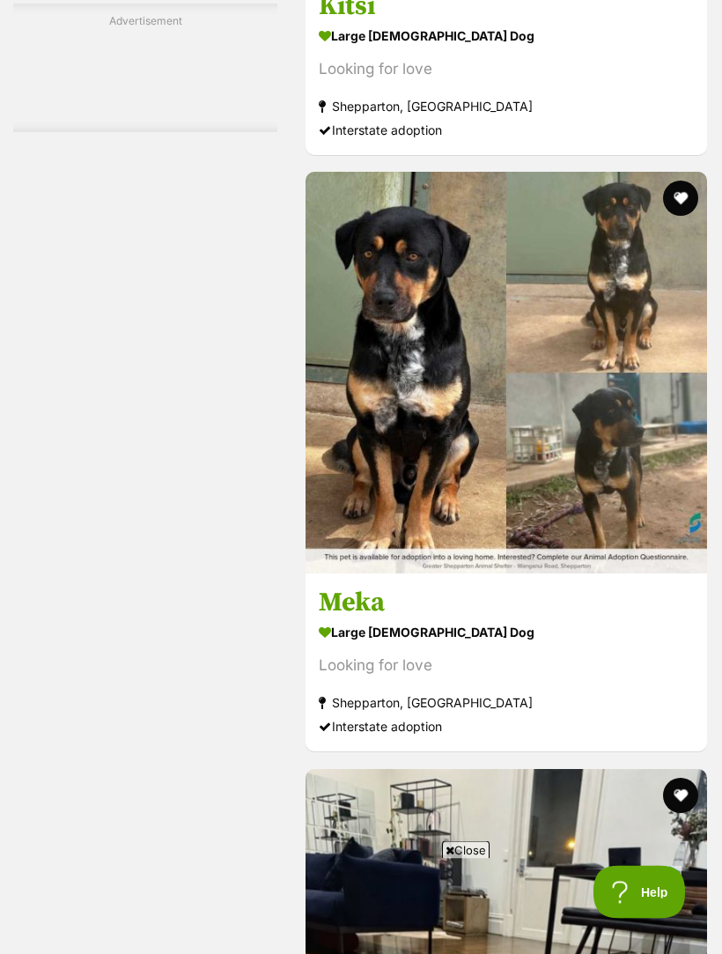
scroll to position [5621, 0]
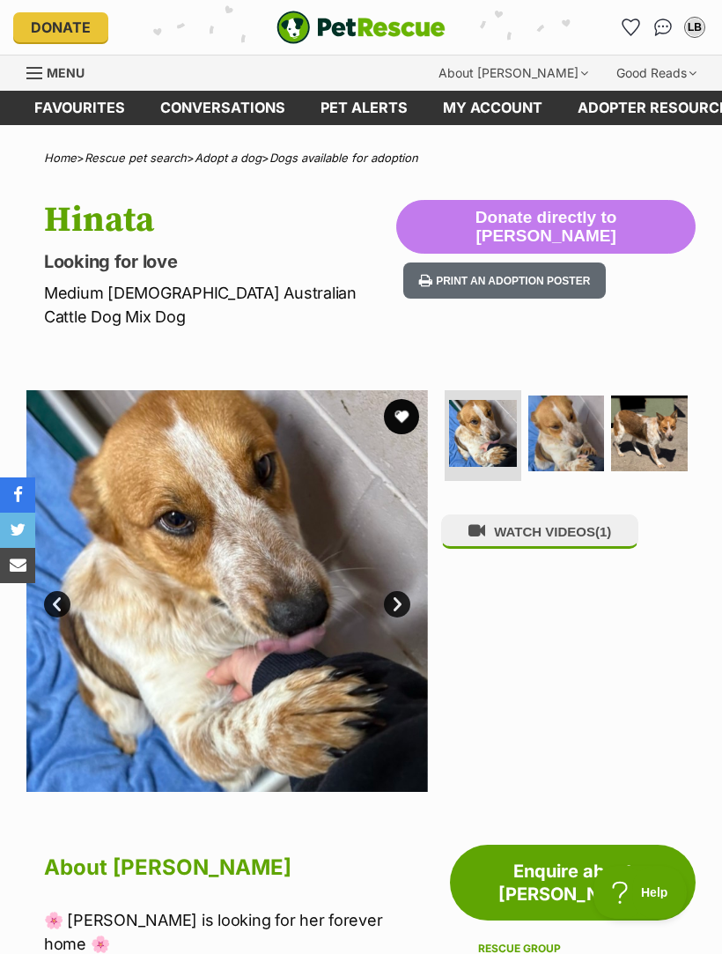
click at [582, 404] on img at bounding box center [567, 434] width 77 height 77
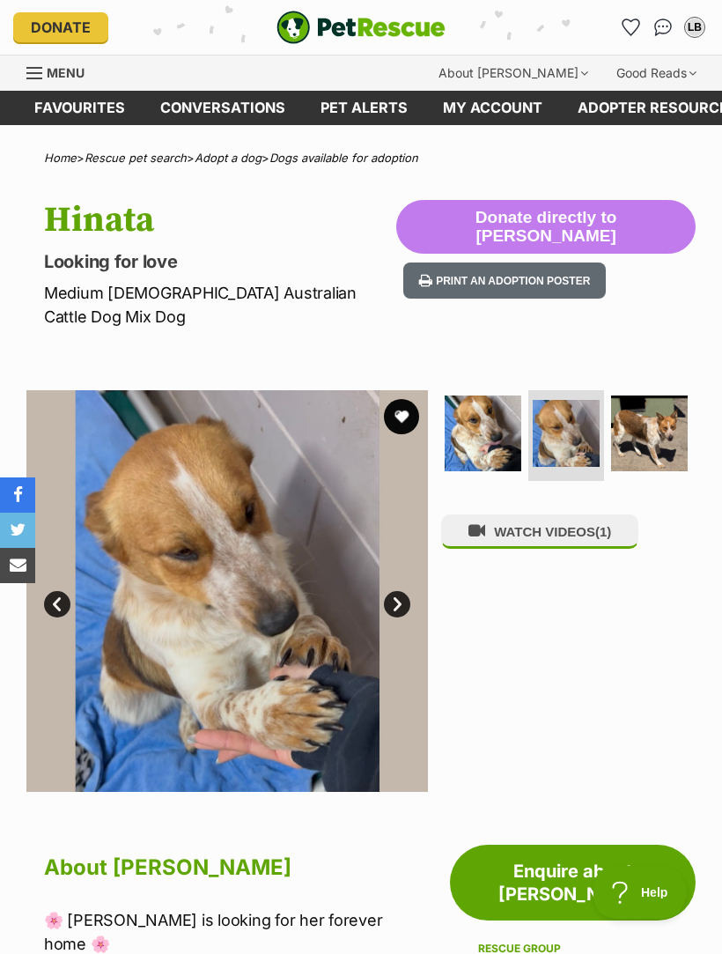
click at [676, 409] on img at bounding box center [649, 434] width 77 height 77
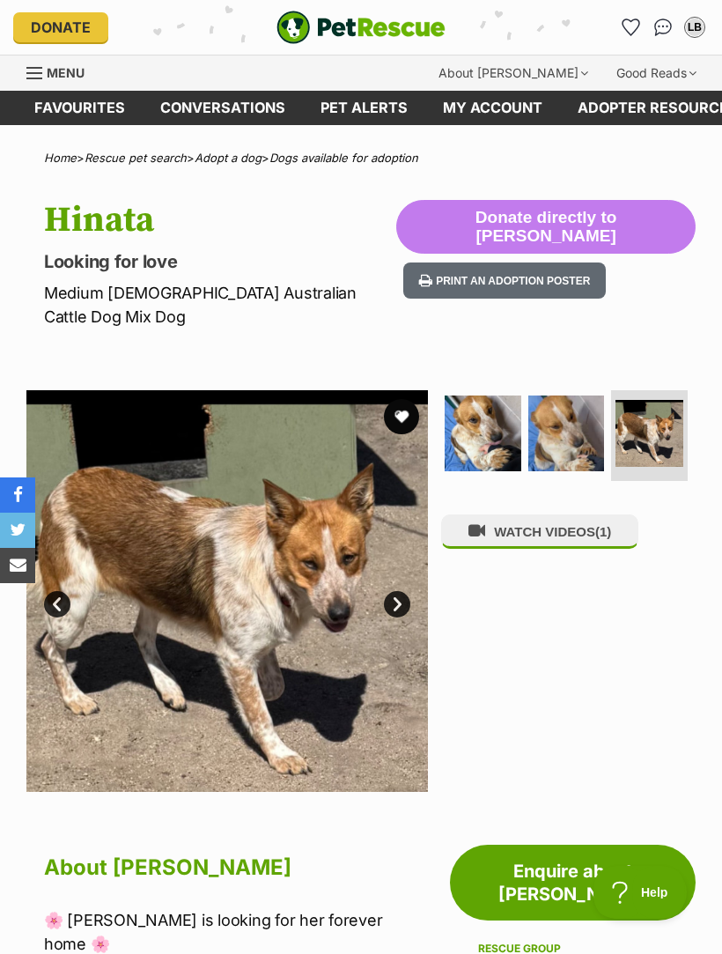
click at [587, 515] on button "WATCH VIDEOS (1)" at bounding box center [539, 532] width 197 height 34
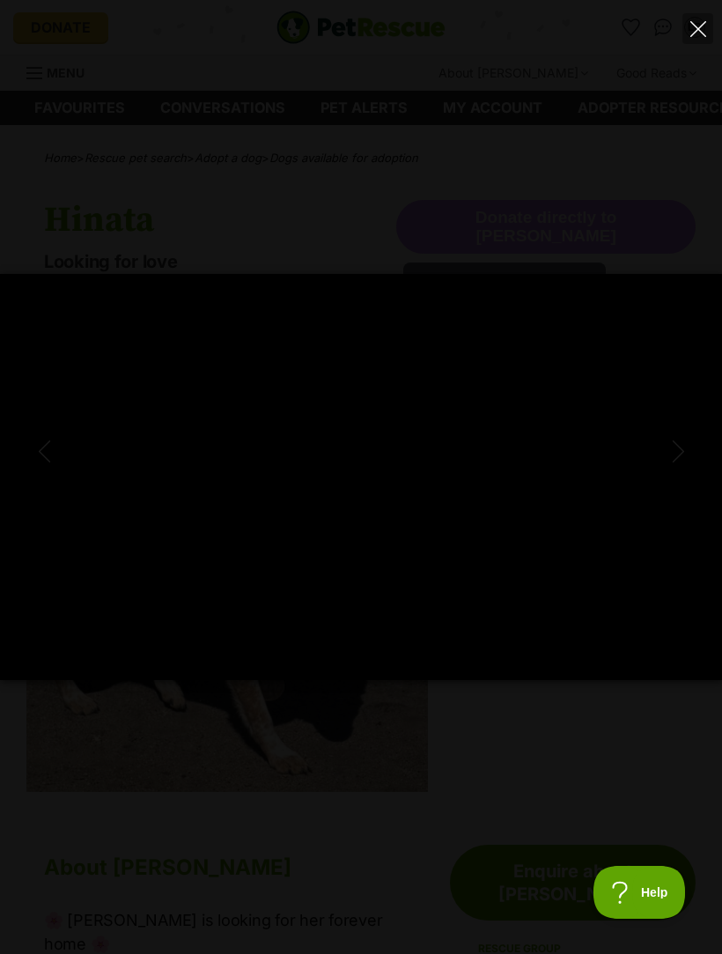
type input "100"
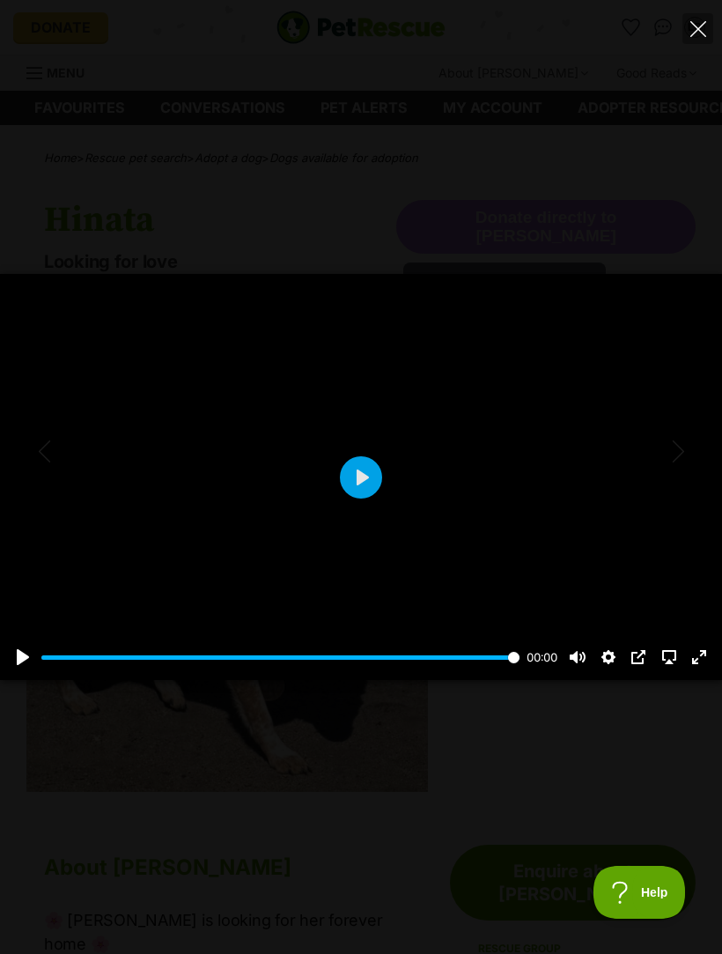
click at [702, 25] on icon "Close" at bounding box center [699, 29] width 16 height 16
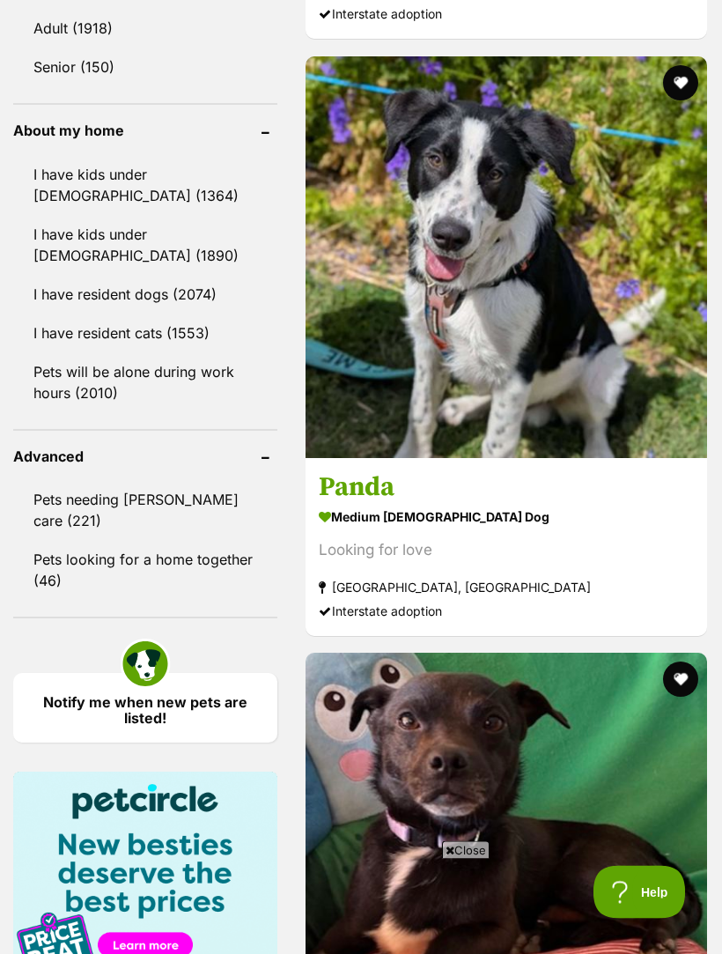
scroll to position [2107, 0]
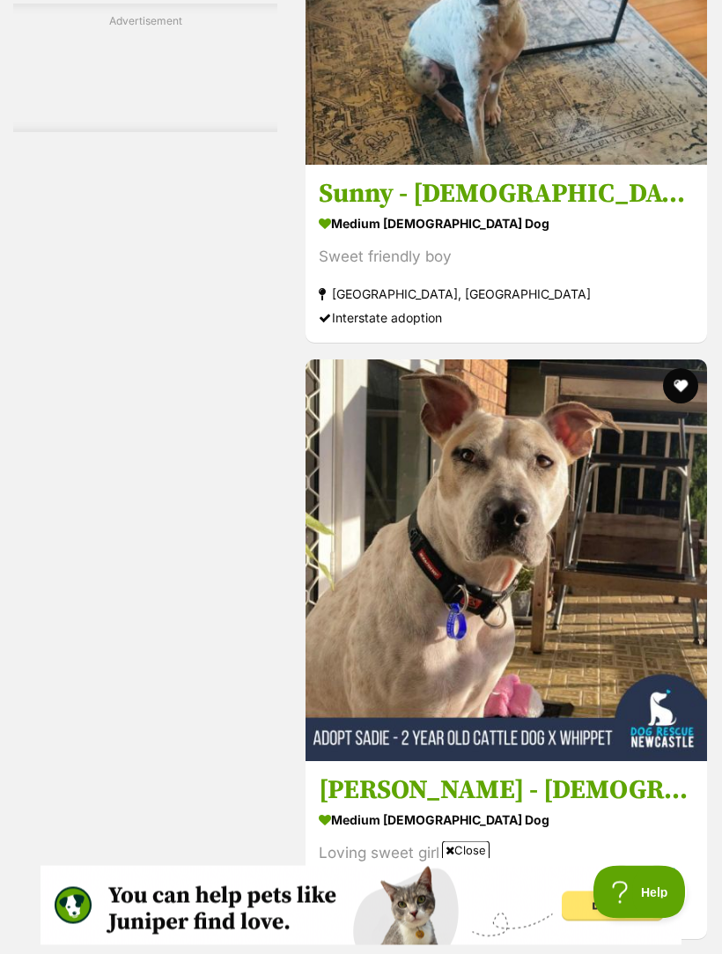
scroll to position [5694, 0]
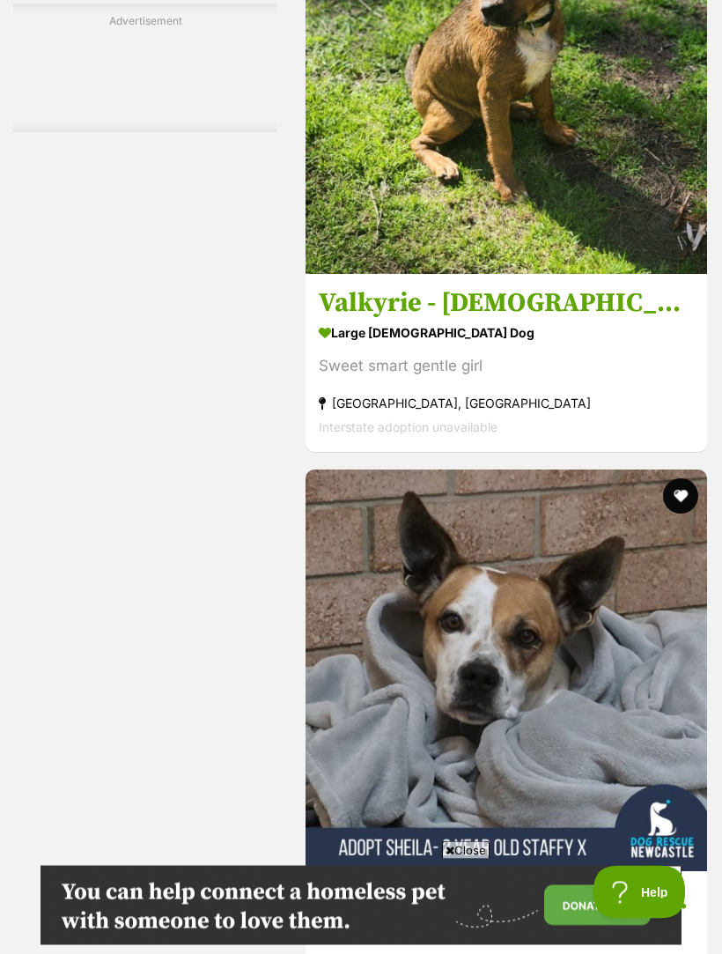
scroll to position [5225, 0]
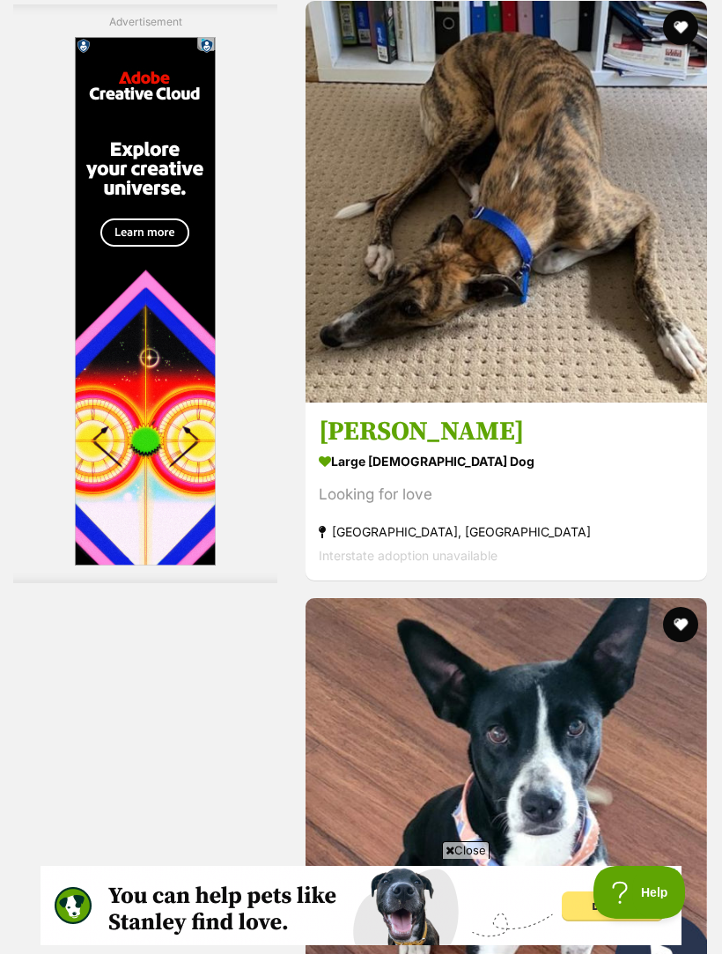
scroll to position [5131, 0]
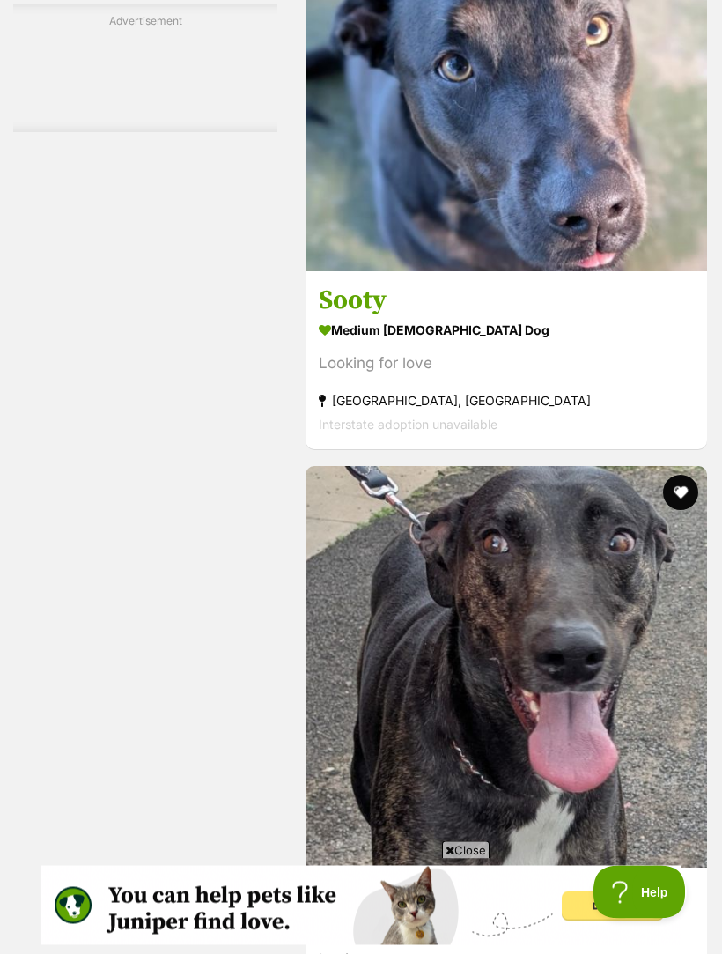
scroll to position [5588, 0]
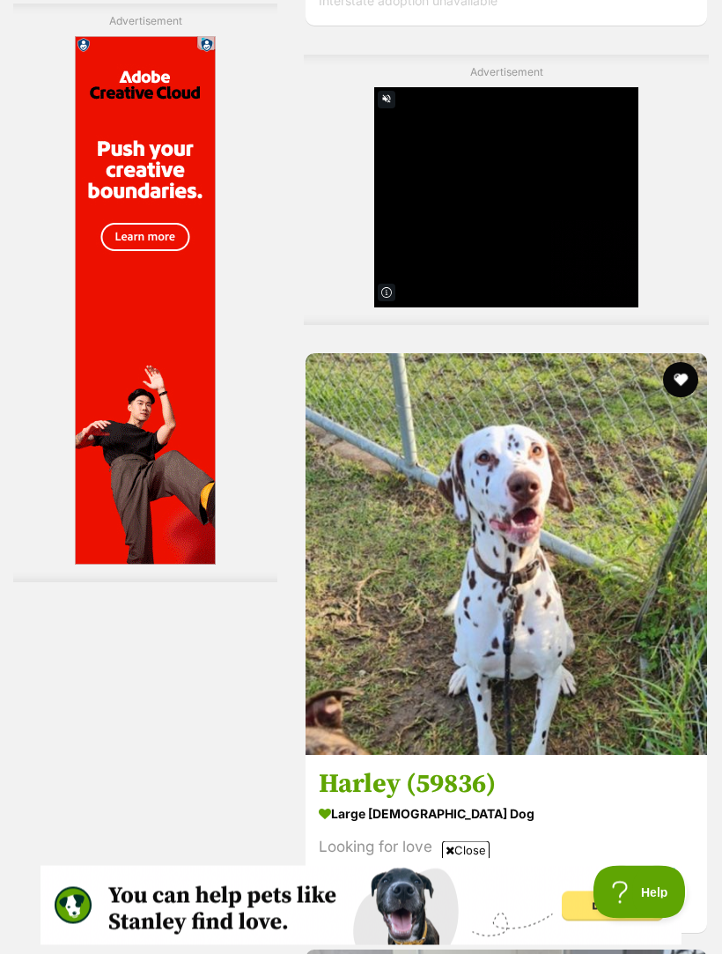
scroll to position [4288, 0]
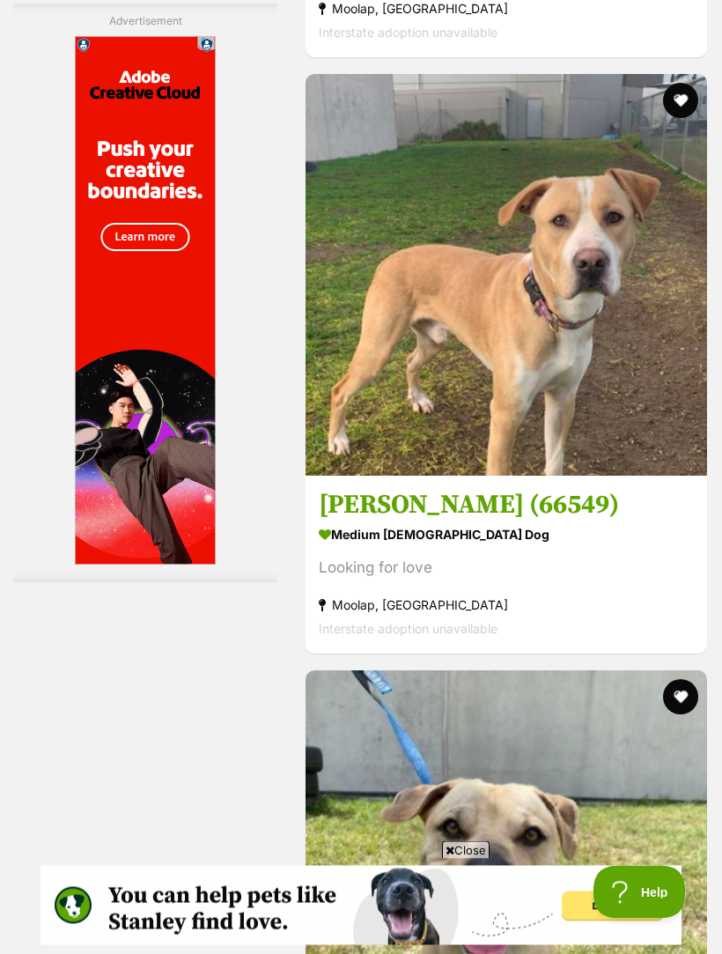
scroll to position [5164, 0]
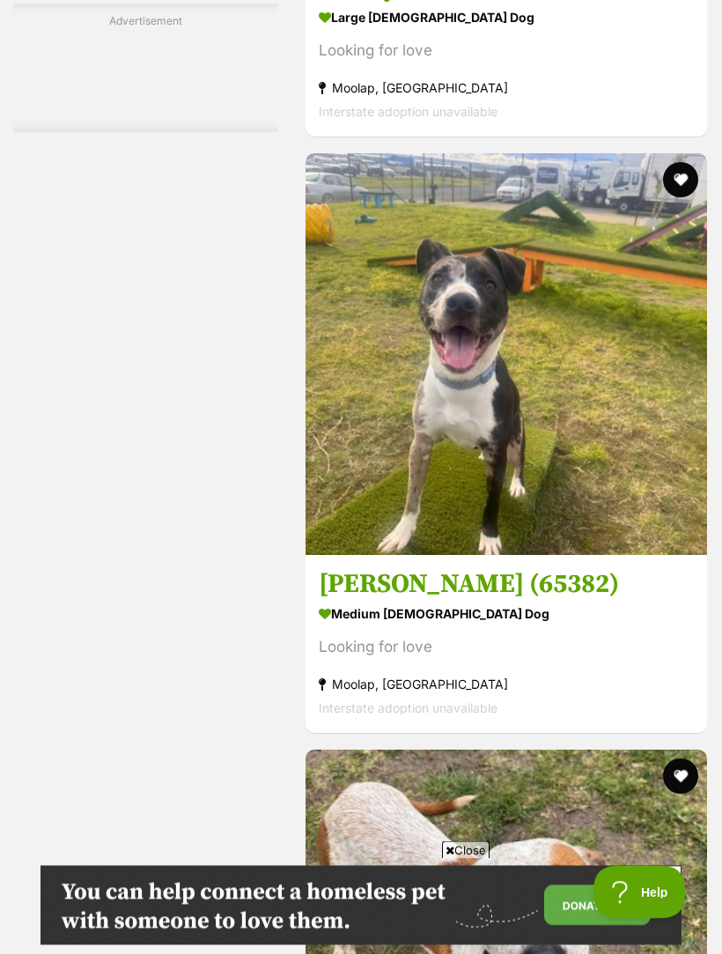
scroll to position [5084, 0]
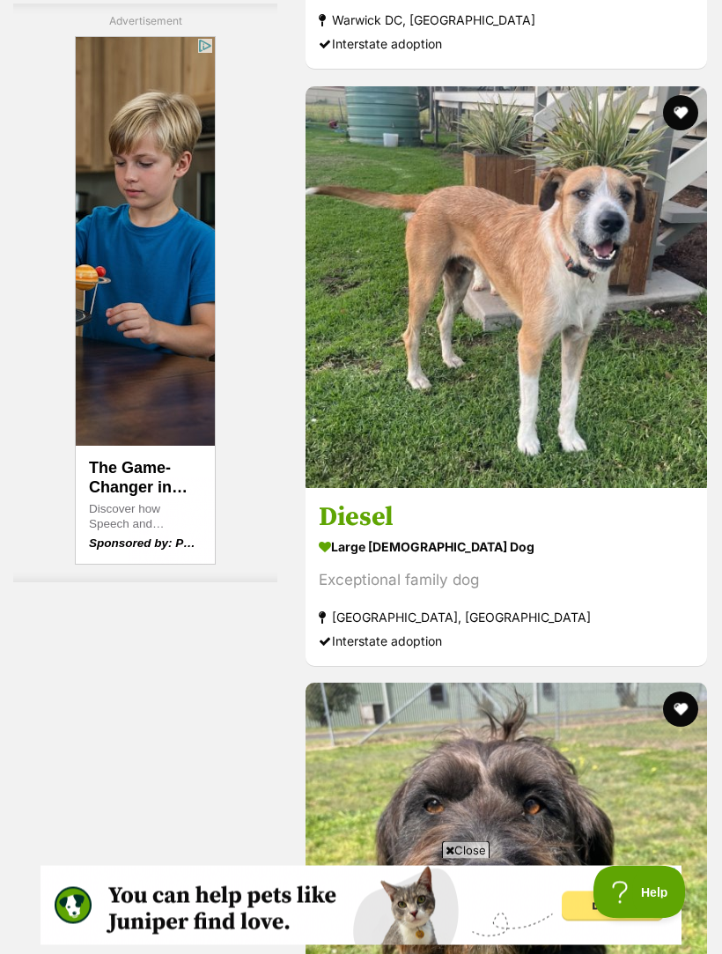
scroll to position [5371, 0]
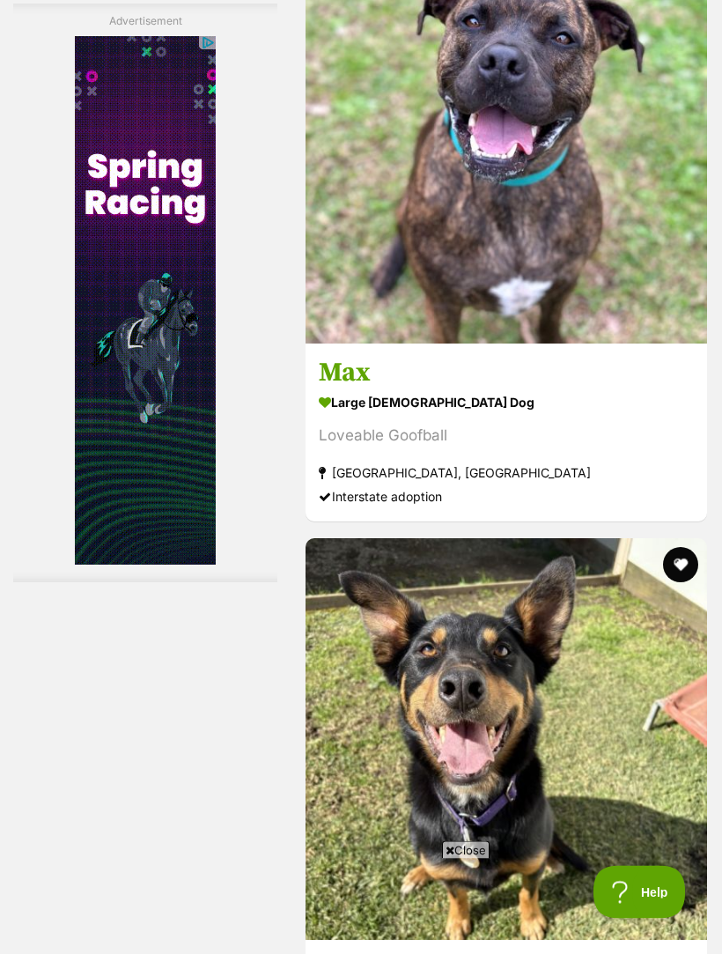
scroll to position [4494, 0]
